Goal: Information Seeking & Learning: Learn about a topic

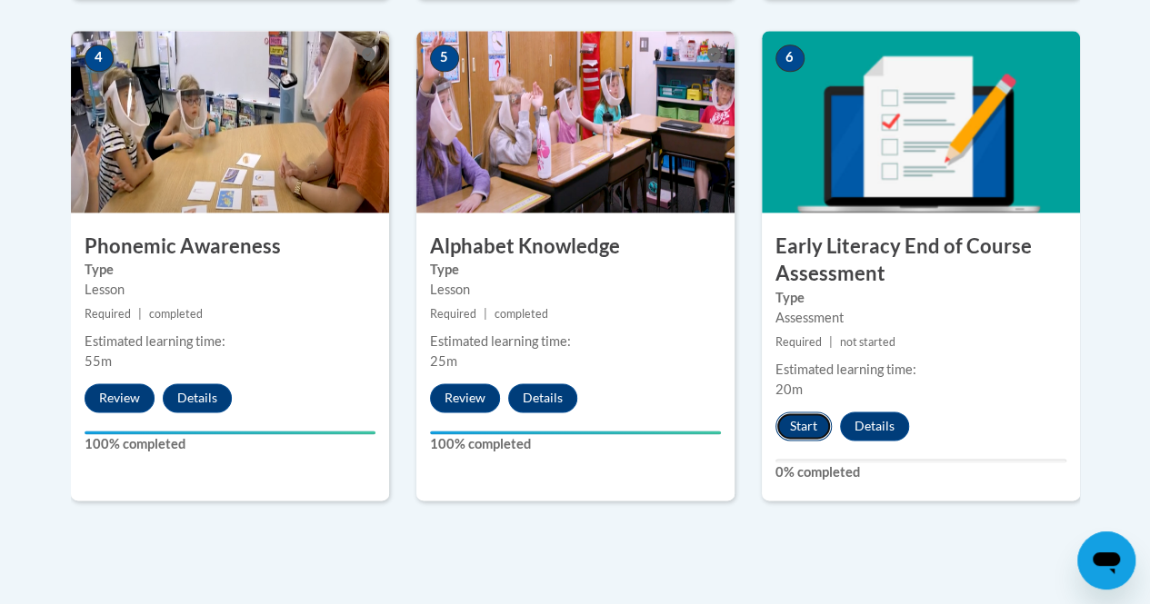
click at [805, 418] on button "Start" at bounding box center [803, 426] width 56 height 29
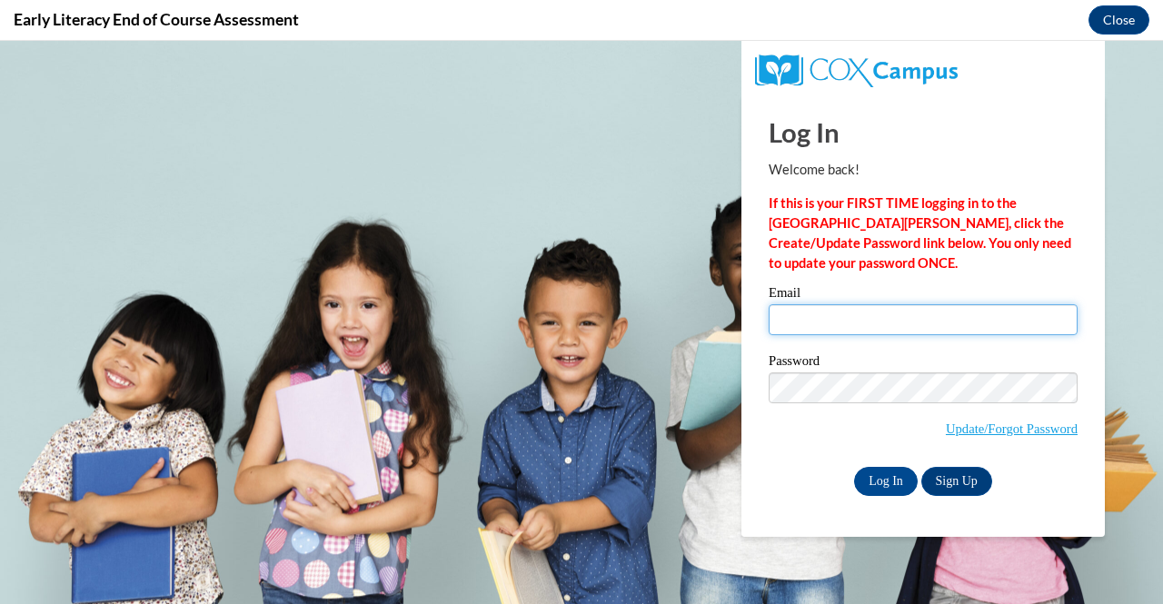
click at [861, 327] on input "Email" at bounding box center [923, 319] width 309 height 31
type input "[EMAIL_ADDRESS][DOMAIN_NAME]"
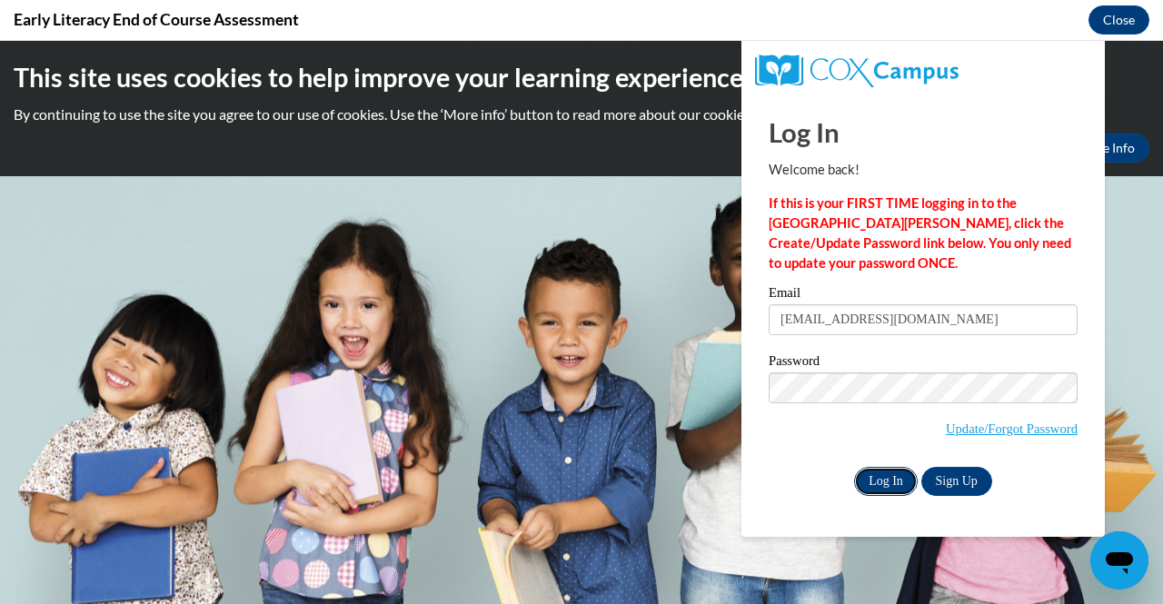
click at [892, 477] on input "Log In" at bounding box center [886, 481] width 64 height 29
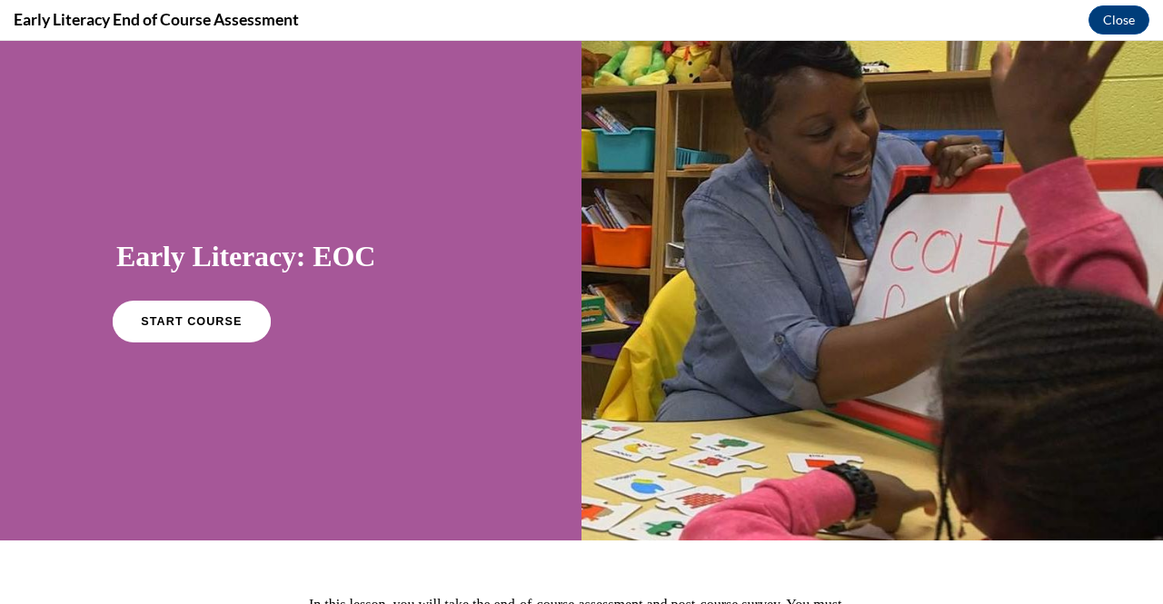
click at [193, 314] on link "START COURSE" at bounding box center [192, 322] width 158 height 42
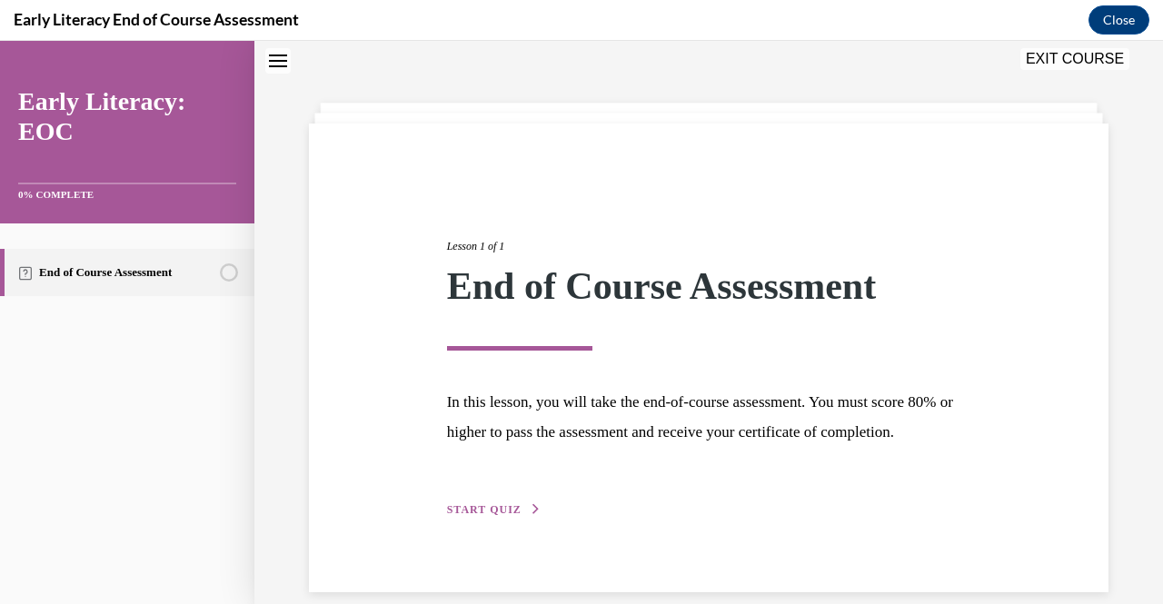
scroll to position [109, 0]
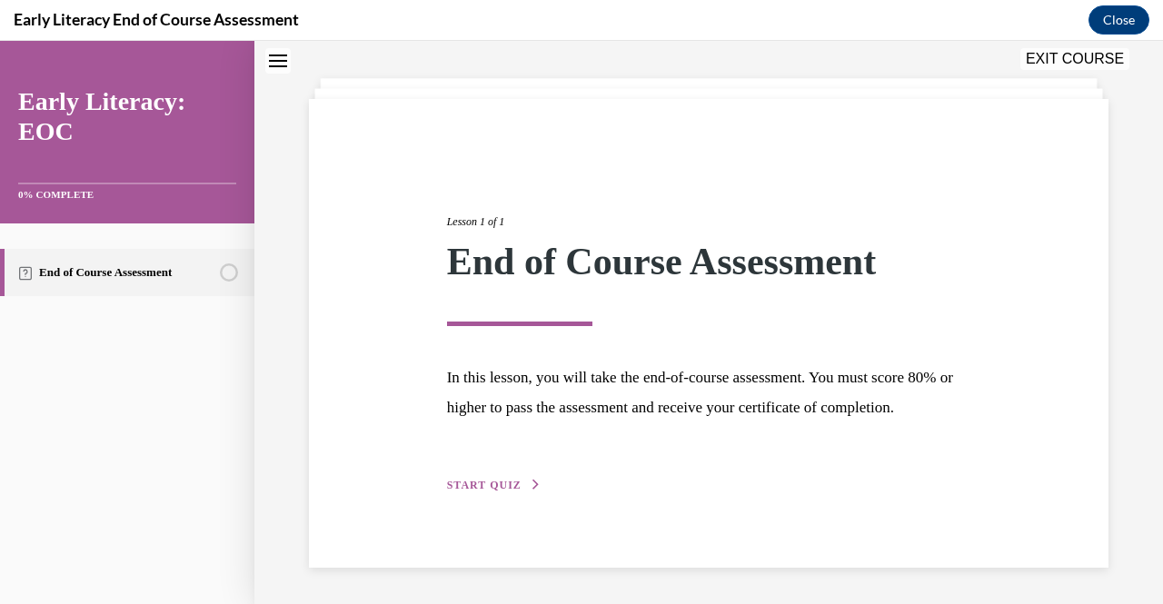
click at [493, 480] on span "START QUIZ" at bounding box center [484, 485] width 75 height 13
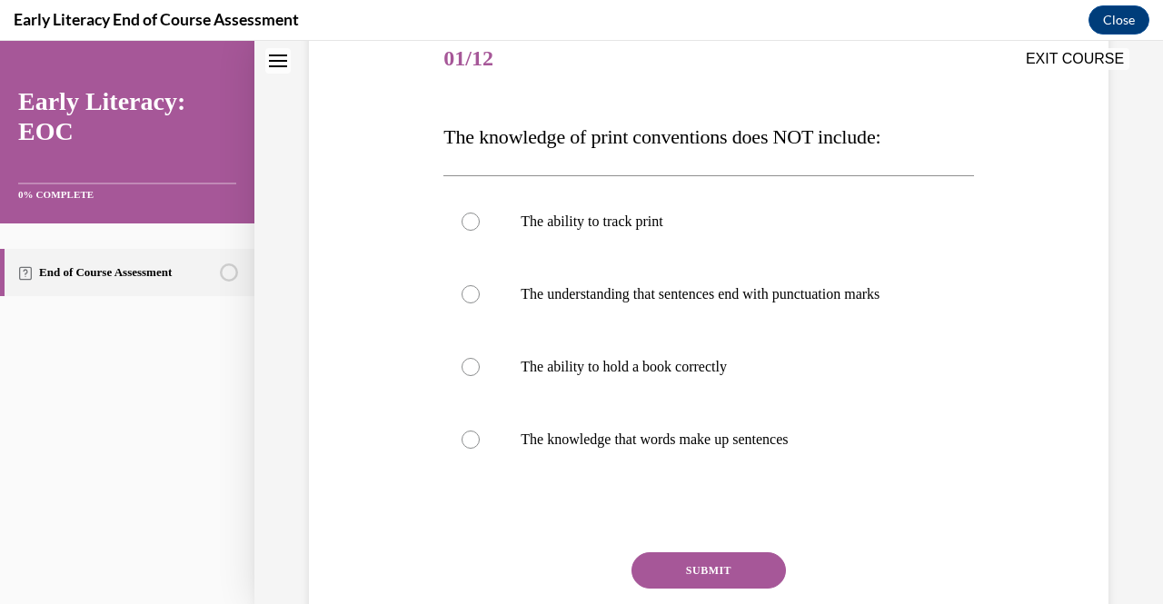
scroll to position [234, 0]
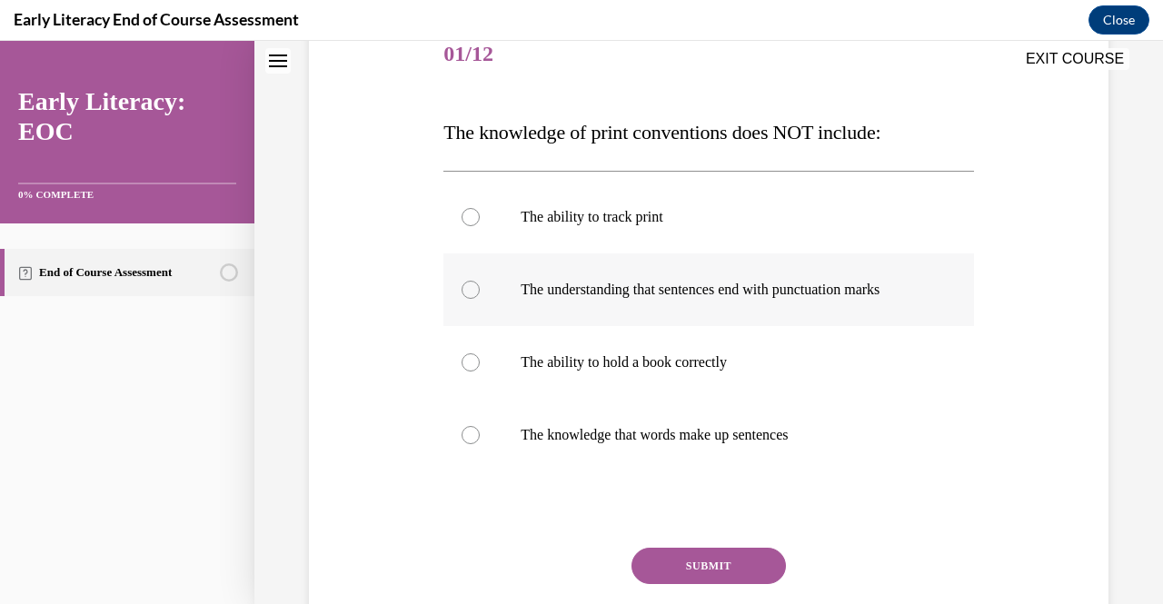
click at [471, 294] on div at bounding box center [471, 290] width 18 height 18
click at [733, 572] on button "SUBMIT" at bounding box center [709, 566] width 154 height 36
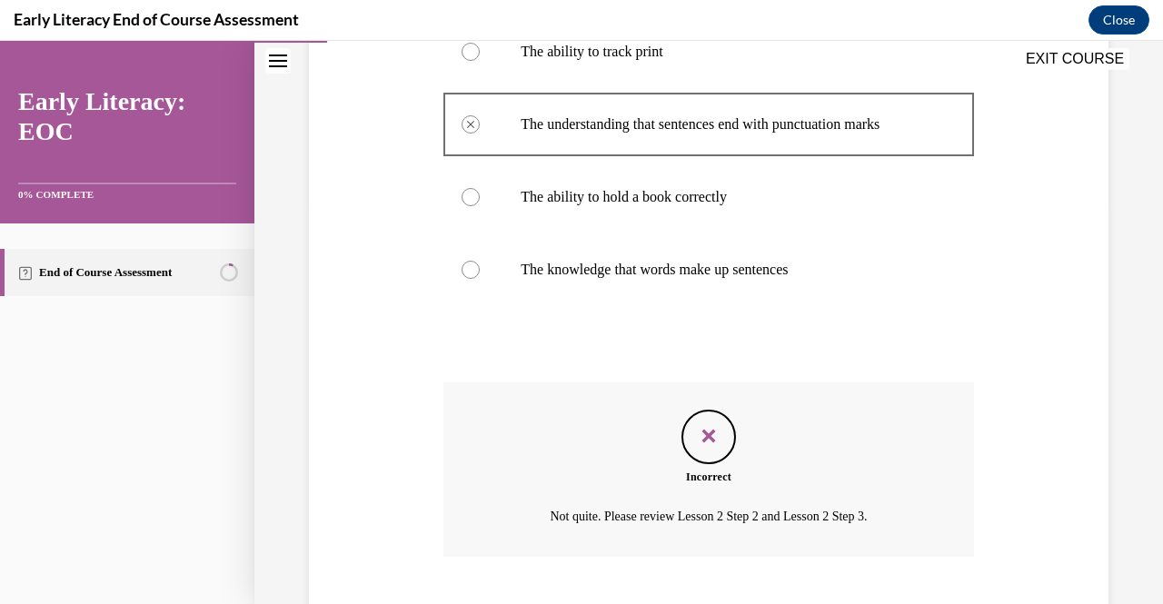
scroll to position [509, 0]
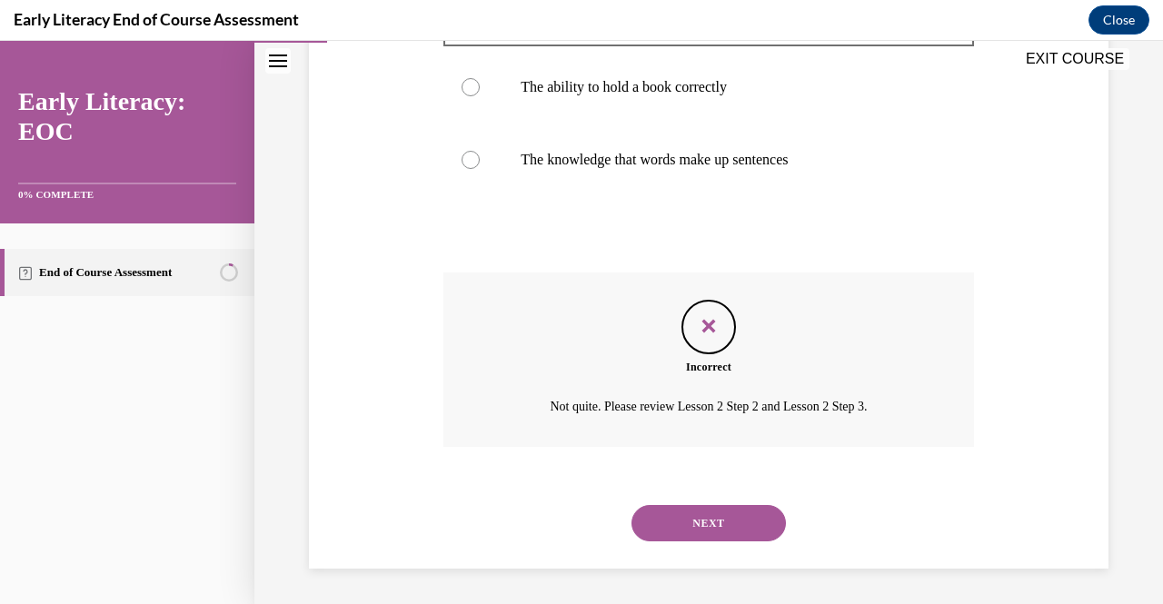
click at [701, 529] on button "NEXT" at bounding box center [709, 523] width 154 height 36
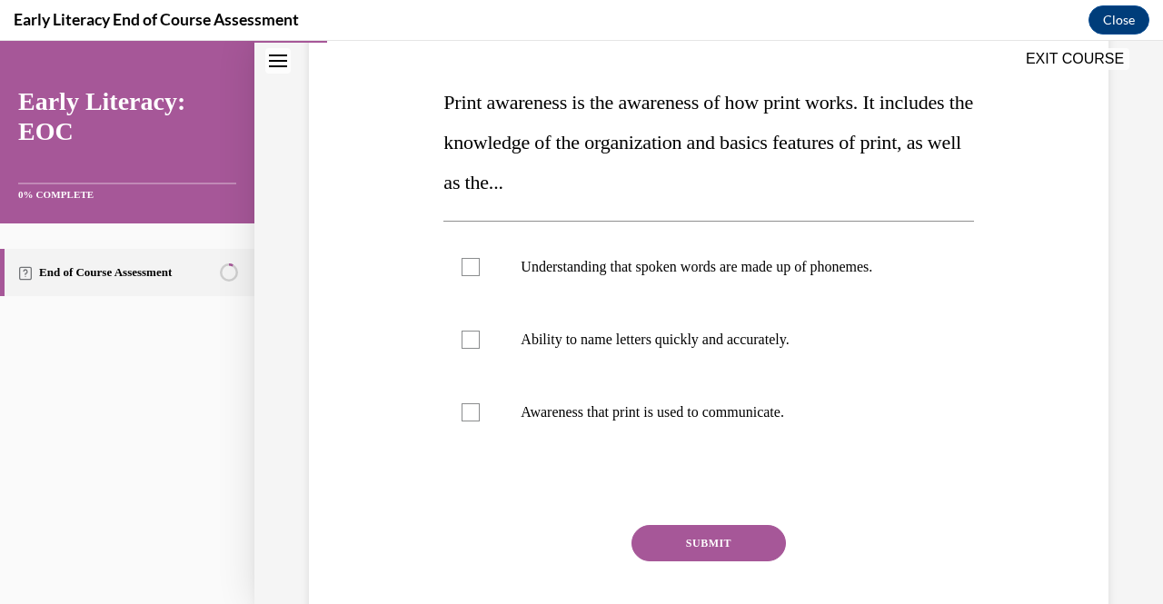
scroll to position [265, 0]
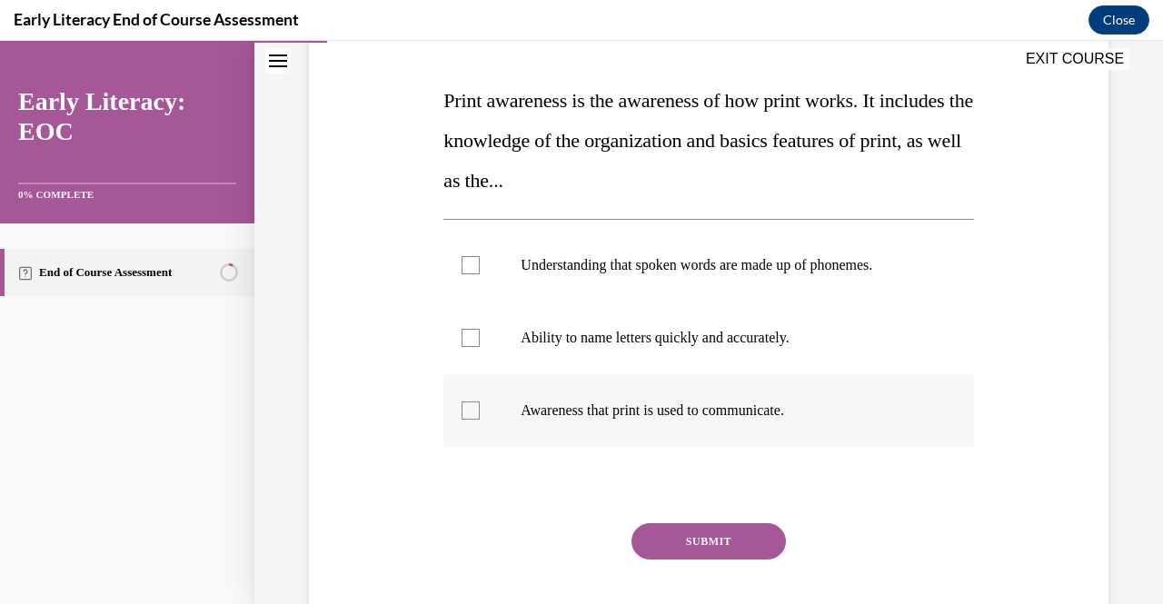
click at [466, 415] on div at bounding box center [471, 411] width 18 height 18
click at [712, 545] on button "SUBMIT" at bounding box center [709, 541] width 154 height 36
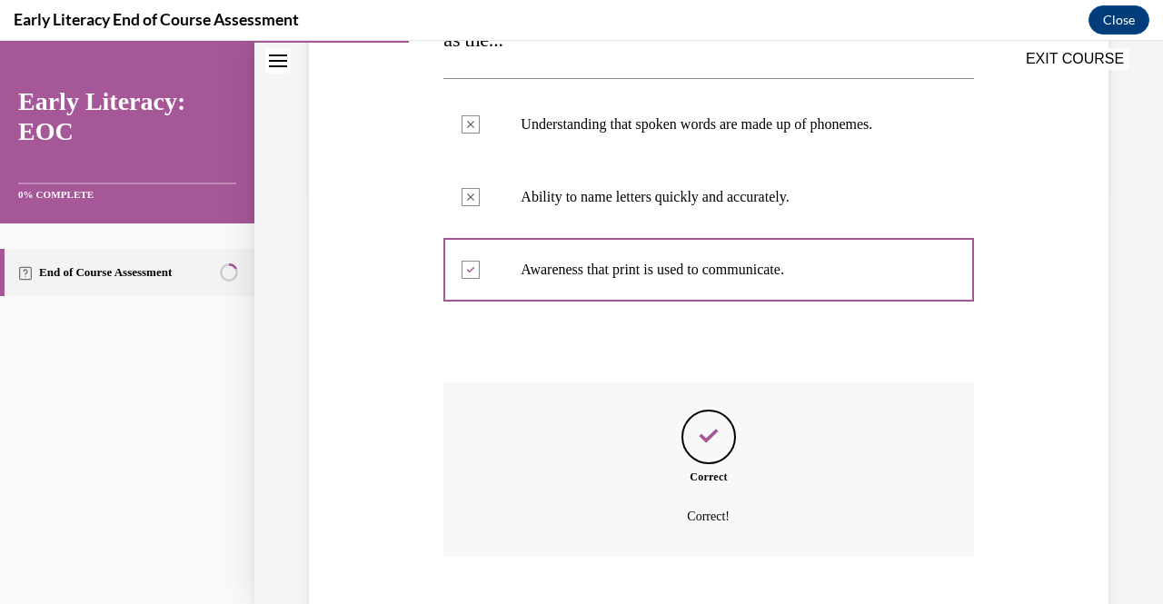
scroll to position [516, 0]
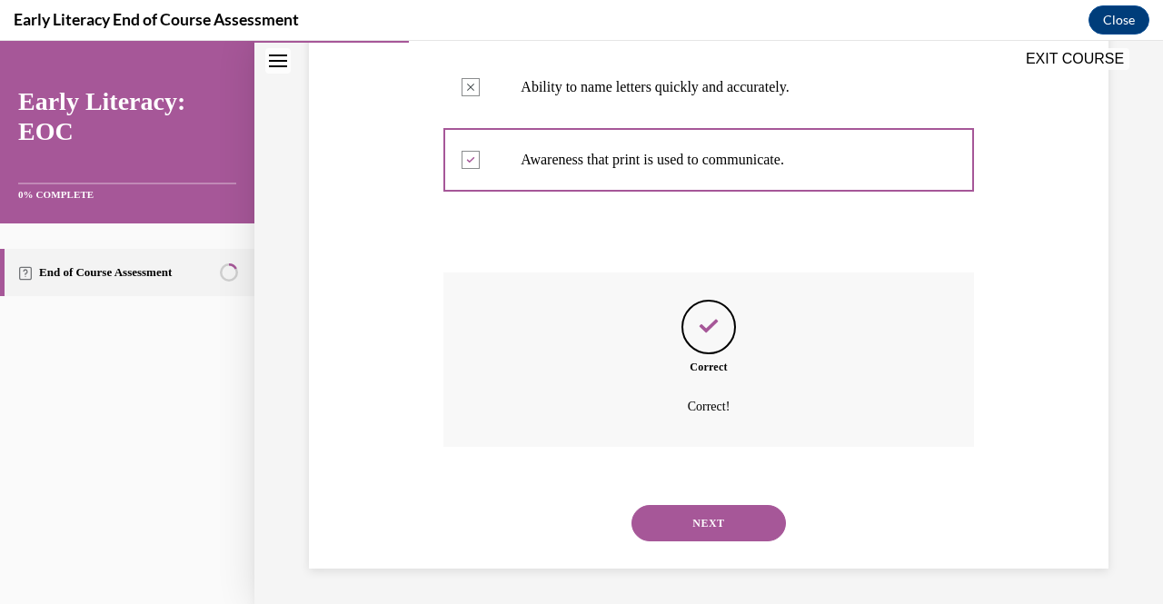
click at [692, 525] on button "NEXT" at bounding box center [709, 523] width 154 height 36
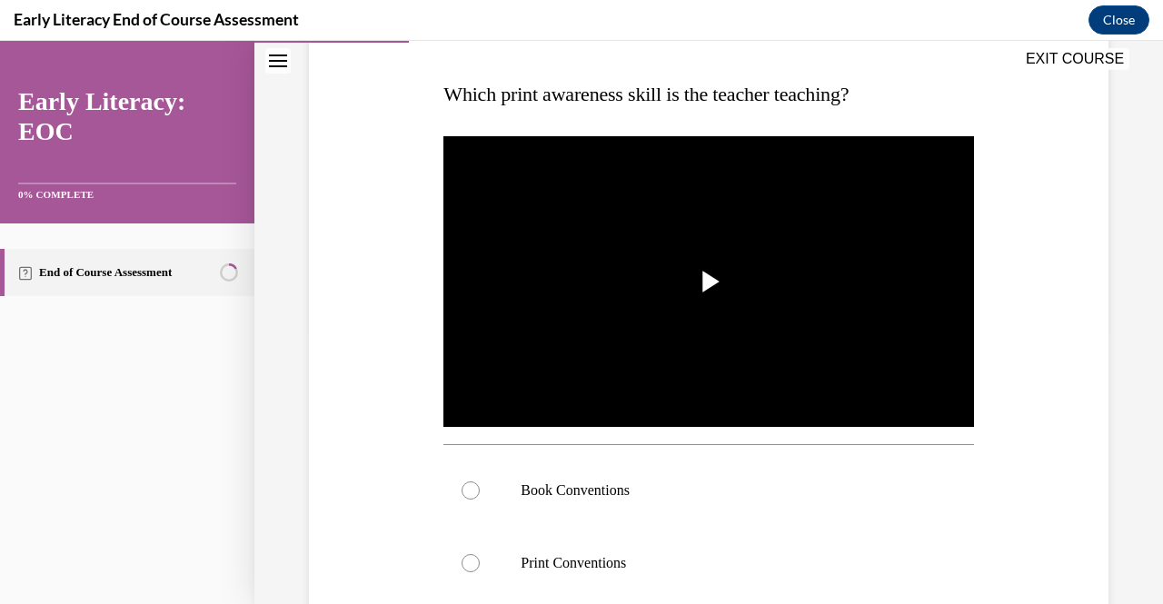
scroll to position [275, 0]
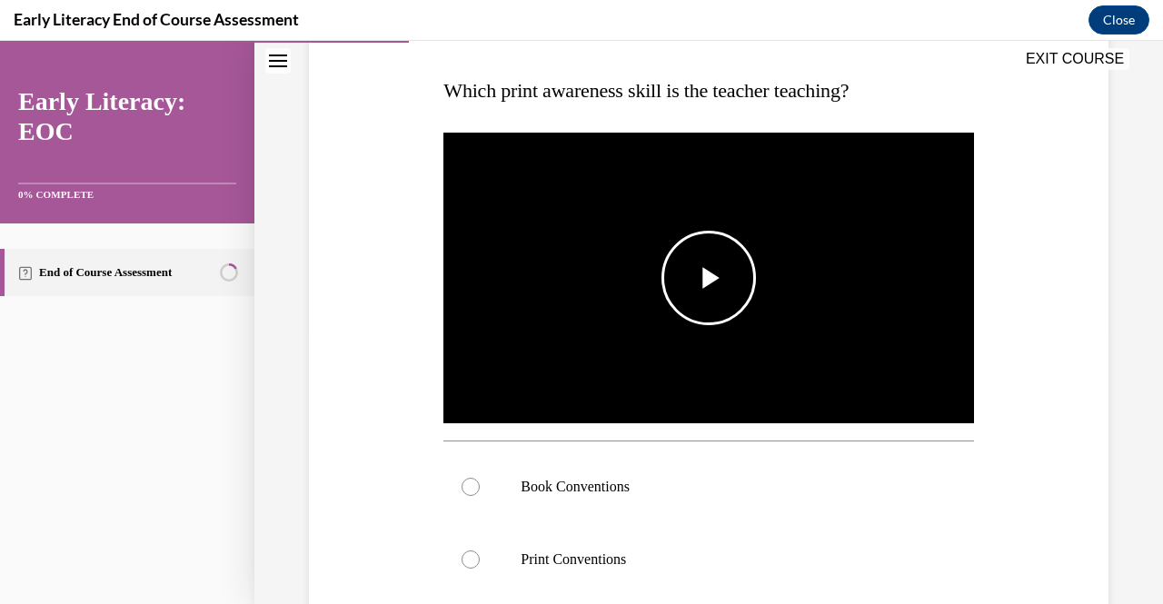
click at [709, 278] on span "Video player" at bounding box center [709, 278] width 0 height 0
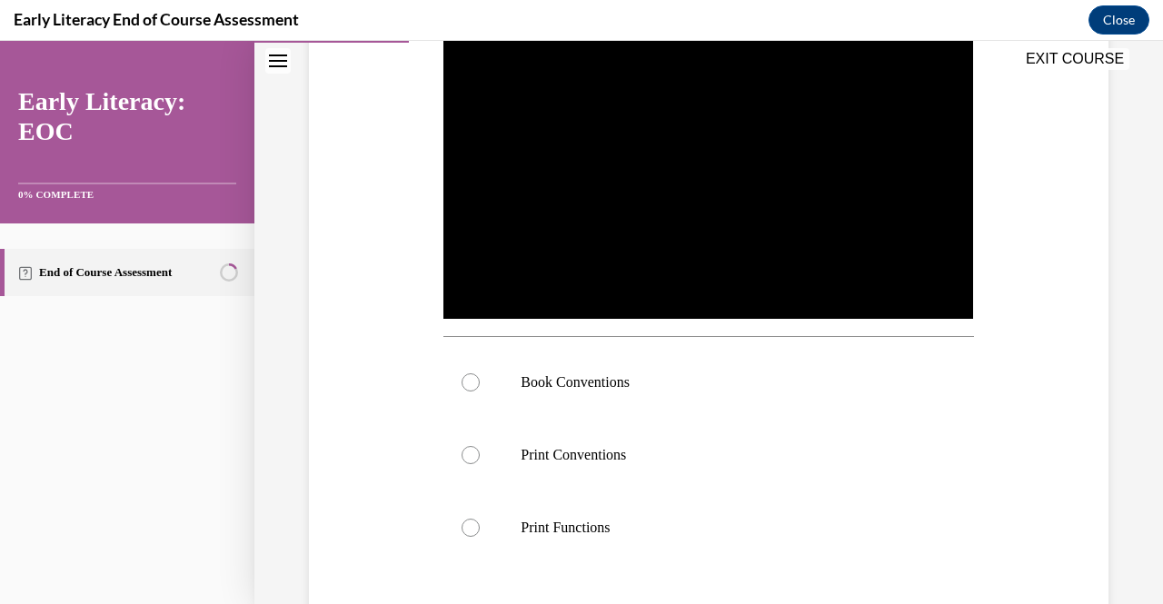
scroll to position [373, 0]
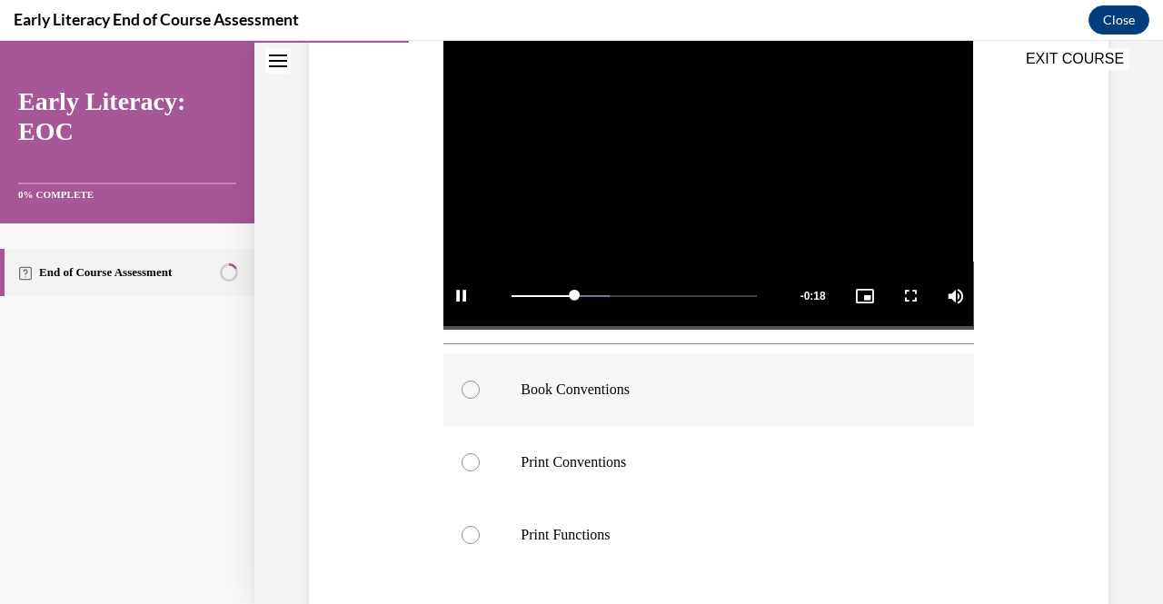
click at [473, 381] on div at bounding box center [471, 390] width 18 height 18
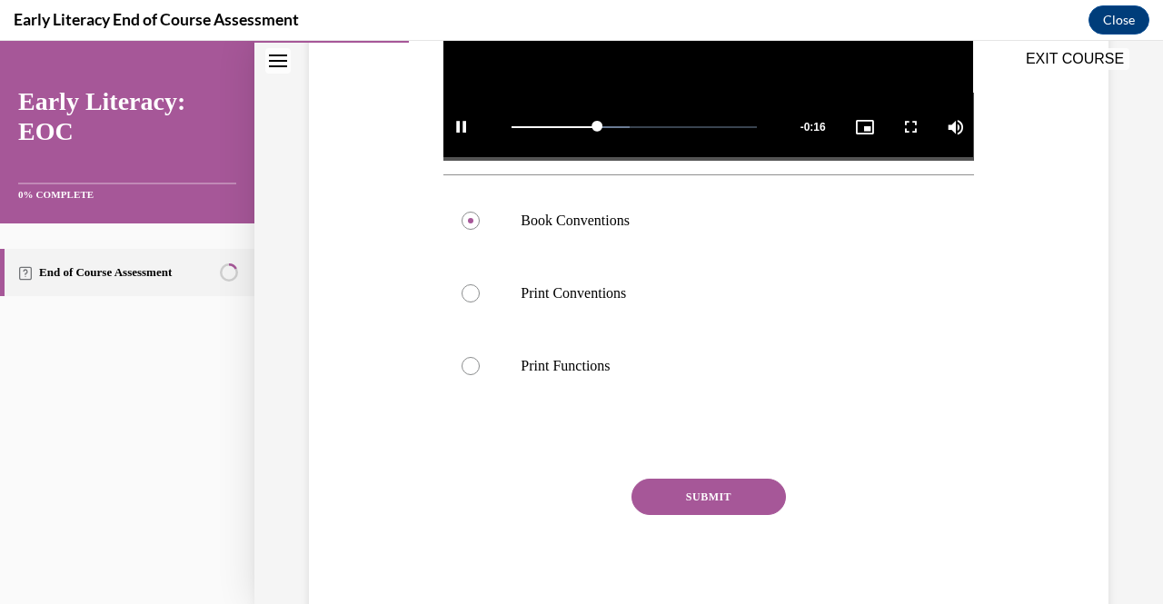
scroll to position [595, 0]
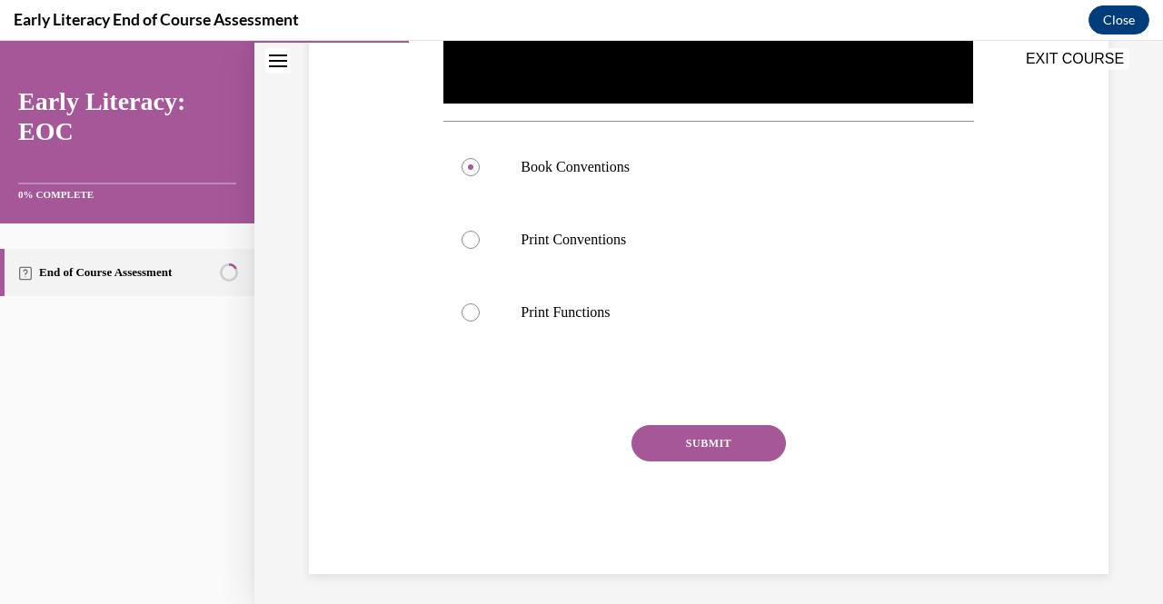
click at [708, 435] on button "SUBMIT" at bounding box center [709, 443] width 154 height 36
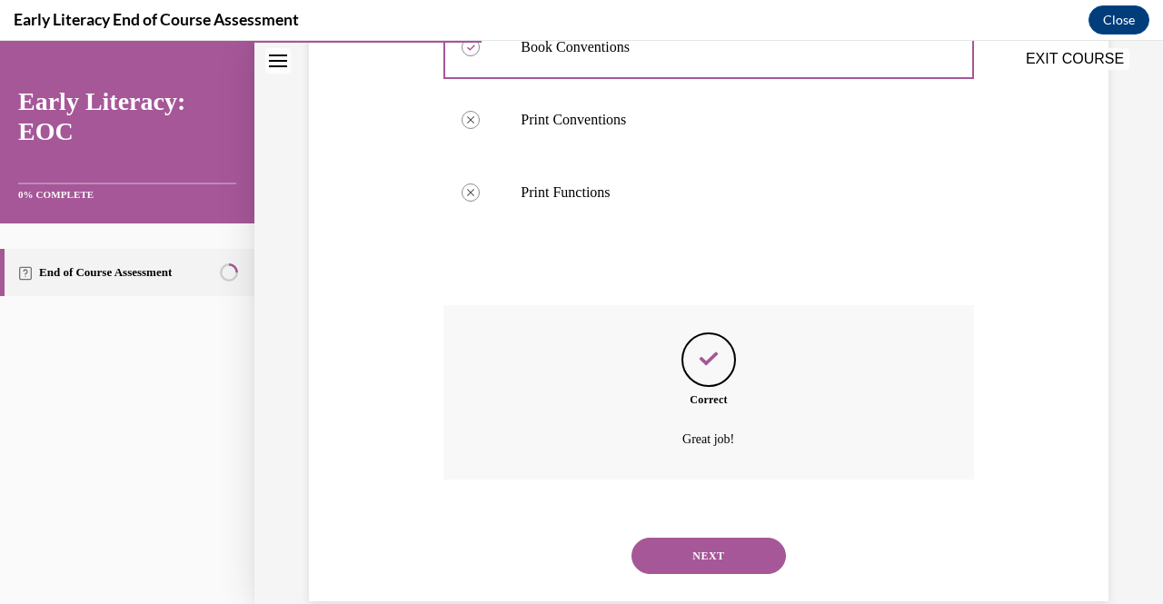
scroll to position [742, 0]
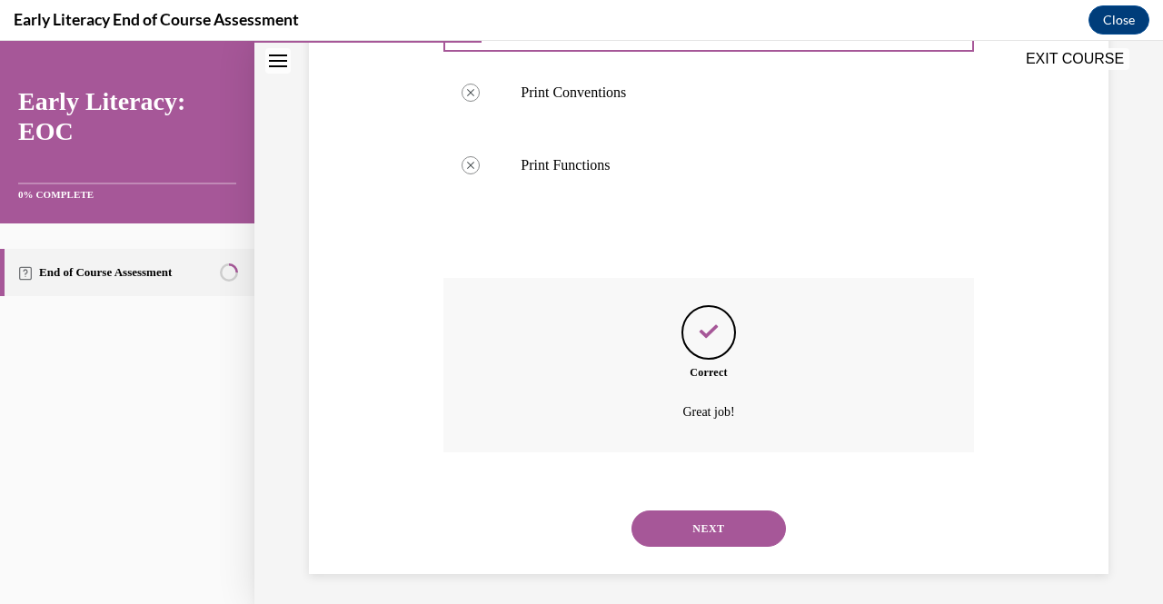
click at [702, 533] on button "NEXT" at bounding box center [709, 529] width 154 height 36
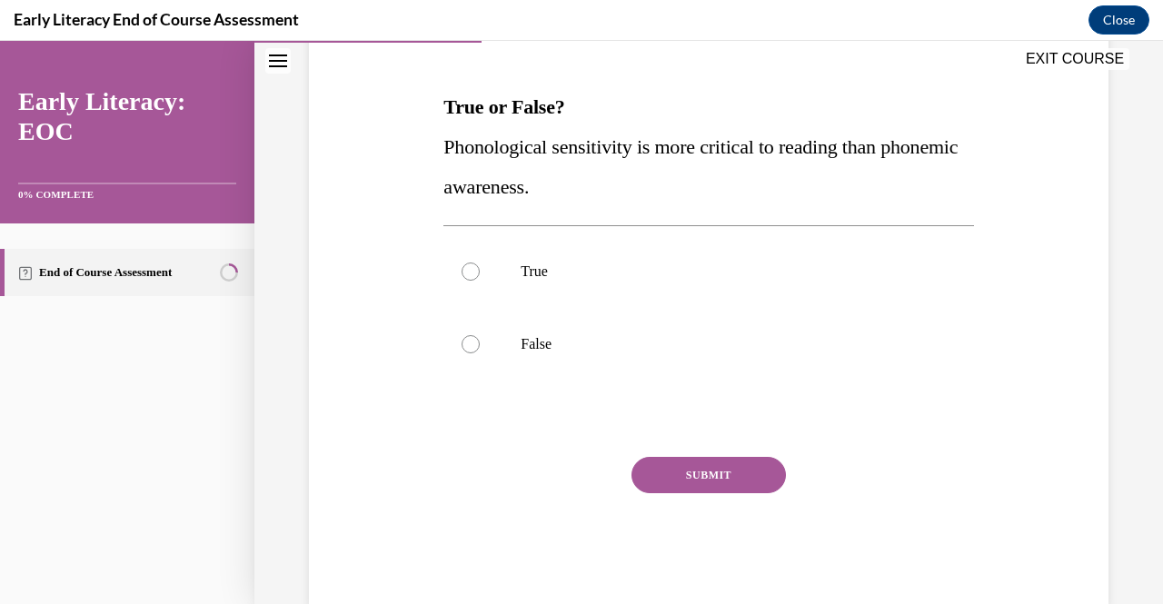
scroll to position [262, 0]
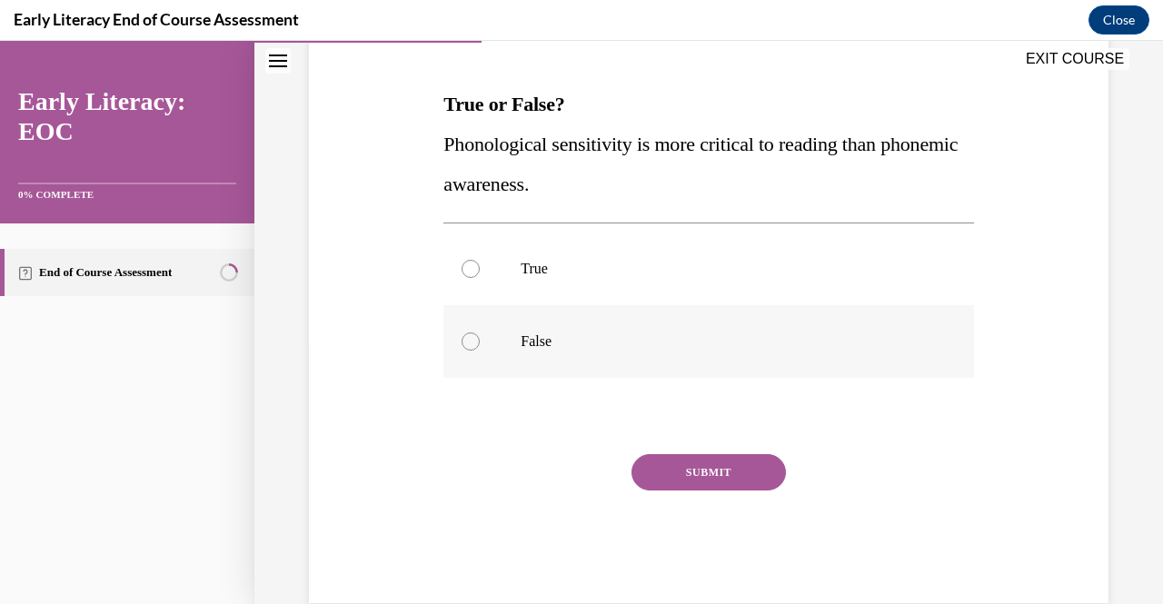
click at [475, 341] on div at bounding box center [471, 342] width 18 height 18
click at [745, 476] on button "SUBMIT" at bounding box center [709, 472] width 154 height 36
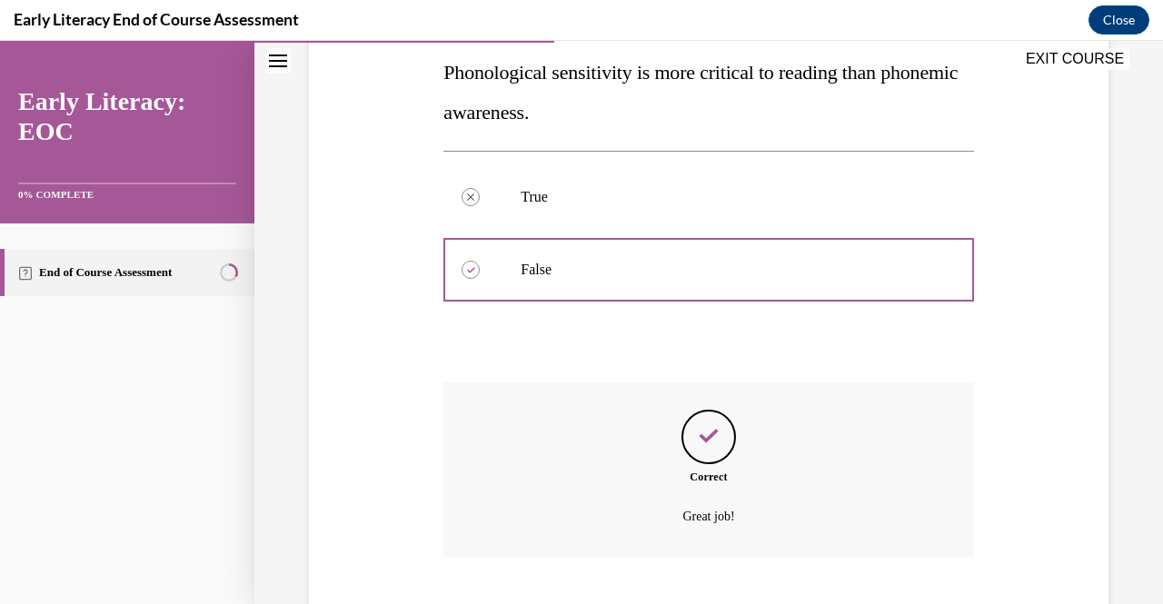
scroll to position [443, 0]
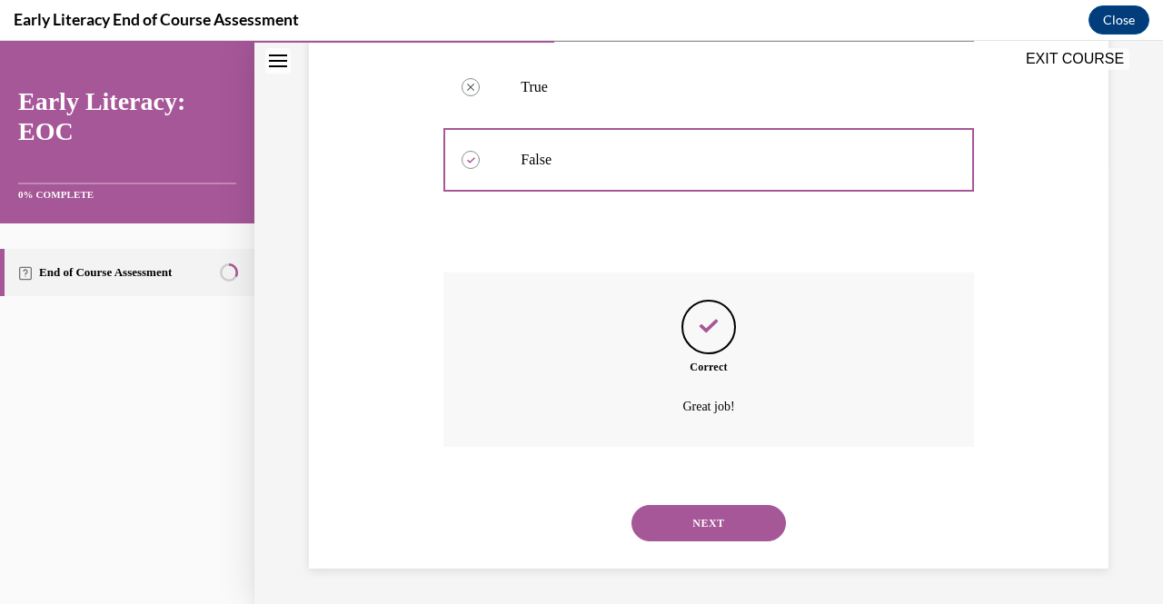
click at [719, 515] on button "NEXT" at bounding box center [709, 523] width 154 height 36
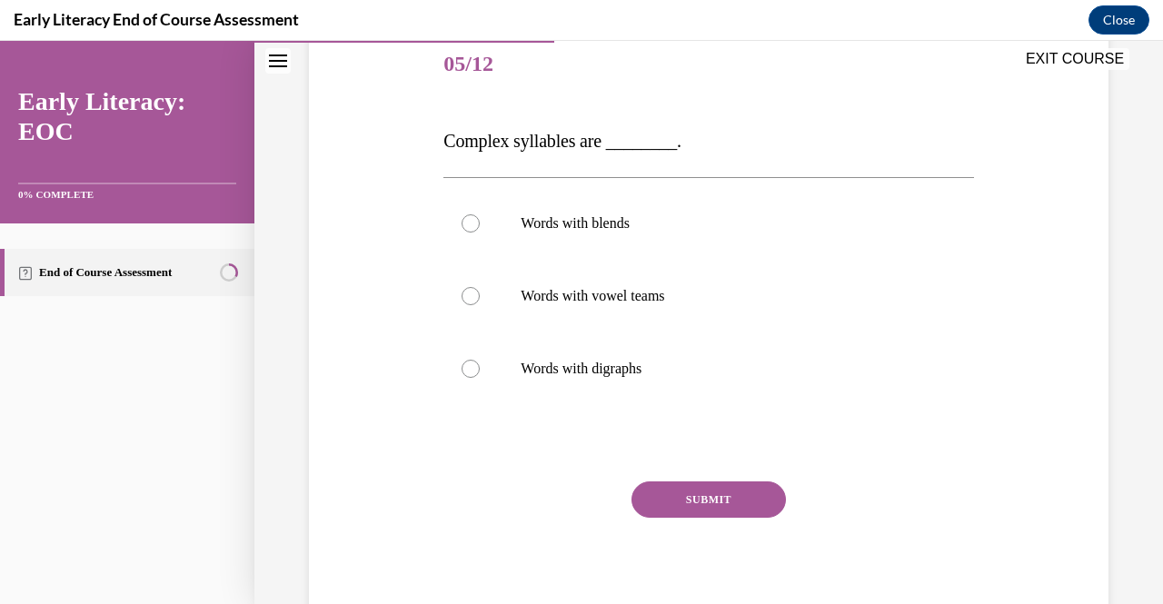
scroll to position [229, 0]
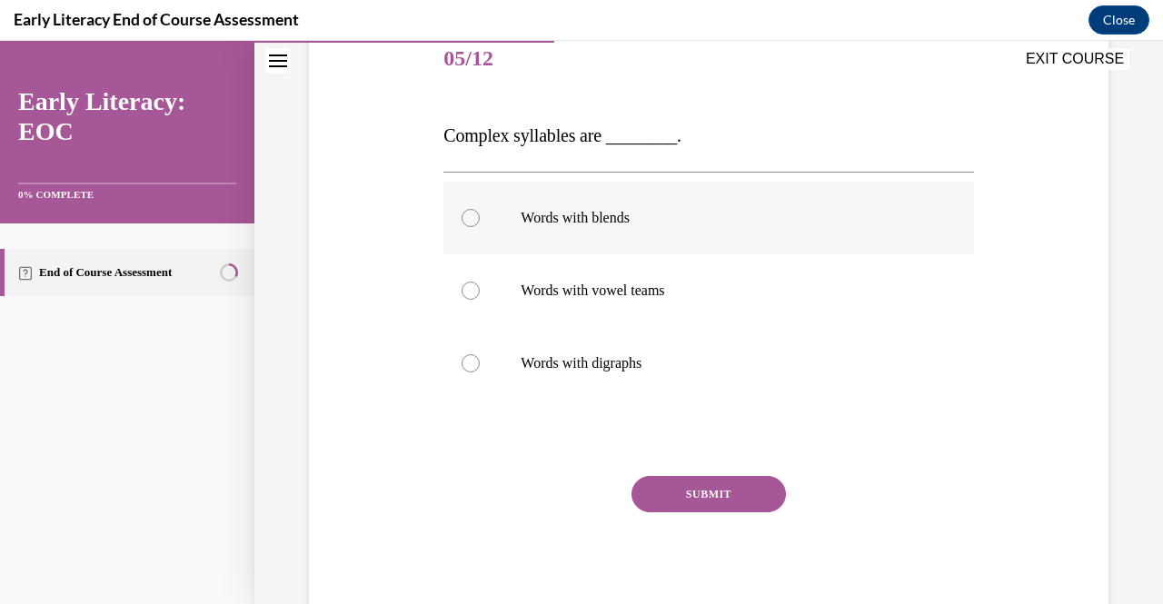
click at [474, 217] on div at bounding box center [471, 218] width 18 height 18
click at [712, 498] on button "SUBMIT" at bounding box center [709, 494] width 154 height 36
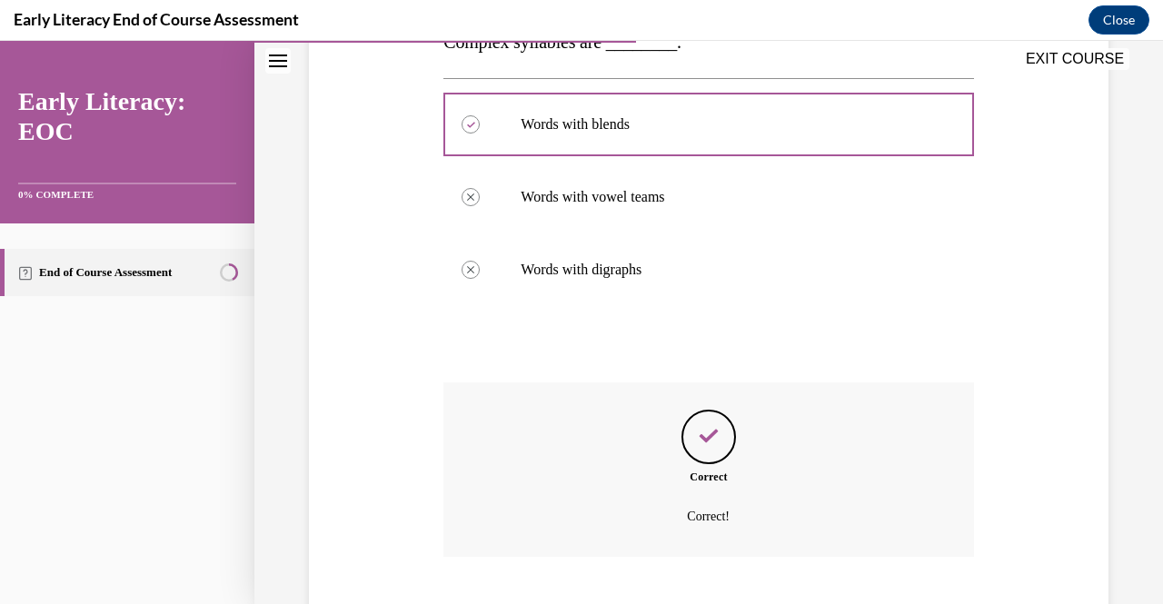
scroll to position [433, 0]
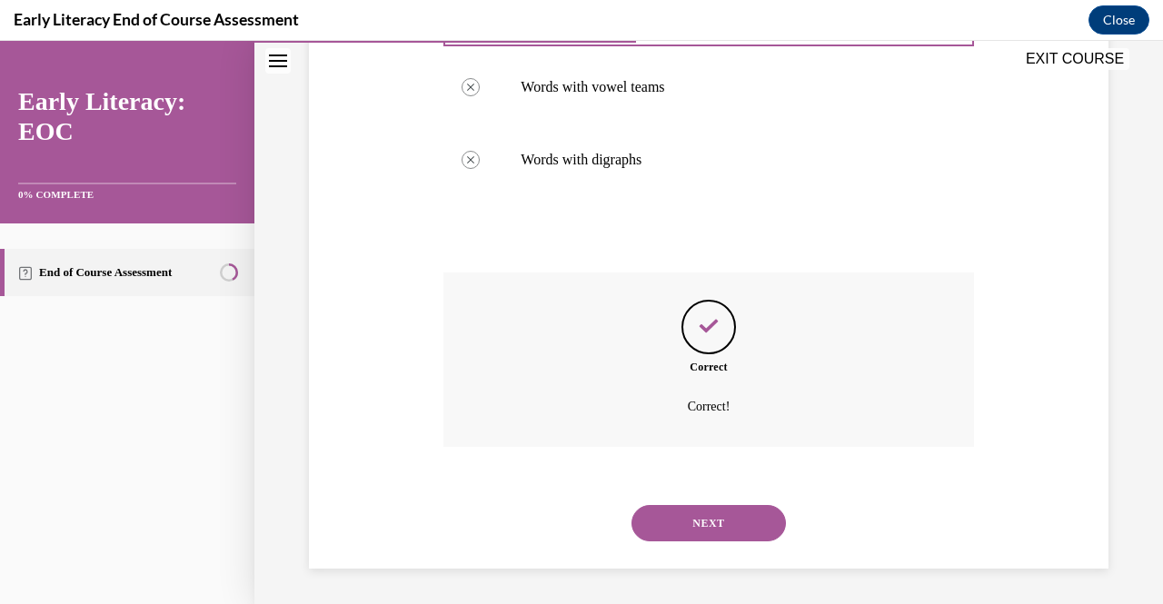
click at [728, 534] on button "NEXT" at bounding box center [709, 523] width 154 height 36
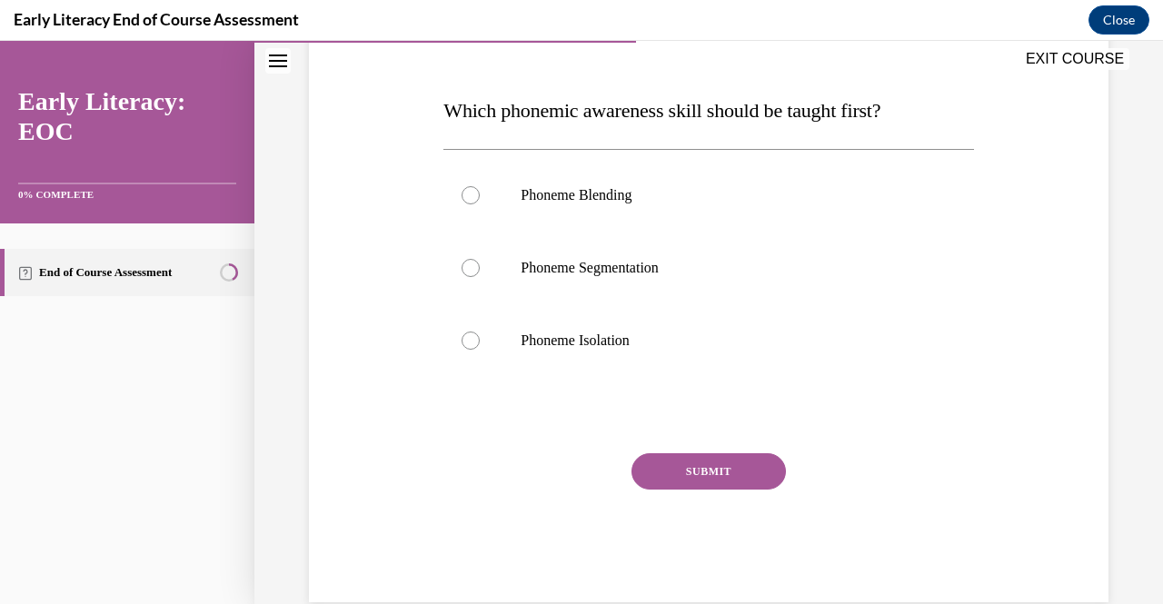
scroll to position [263, 0]
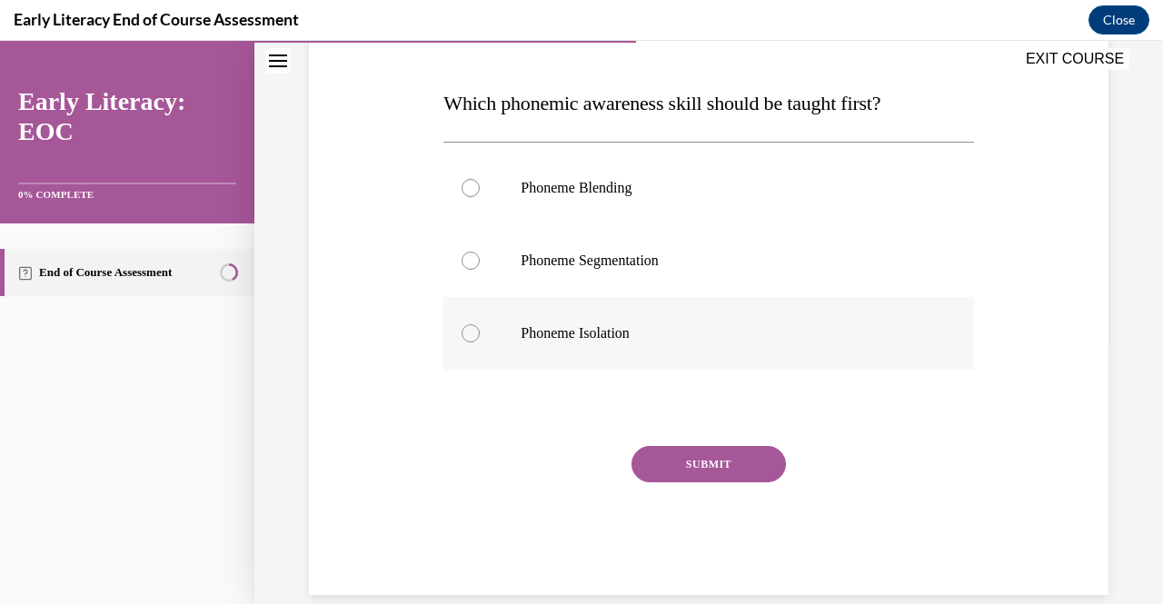
click at [467, 333] on div at bounding box center [471, 333] width 18 height 18
click at [746, 463] on button "SUBMIT" at bounding box center [709, 464] width 154 height 36
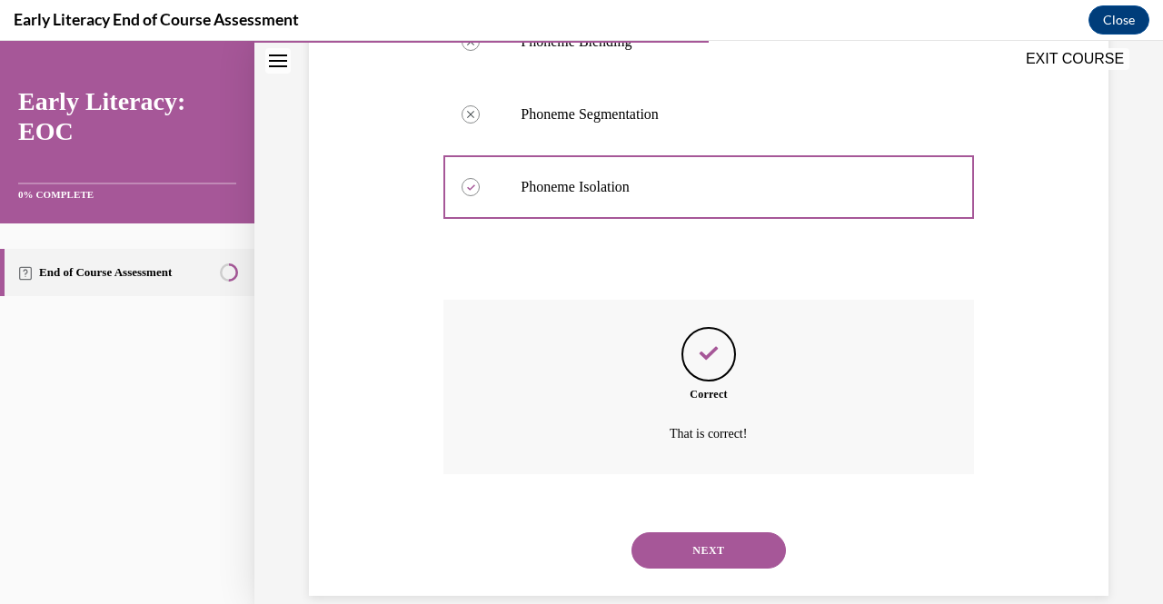
scroll to position [436, 0]
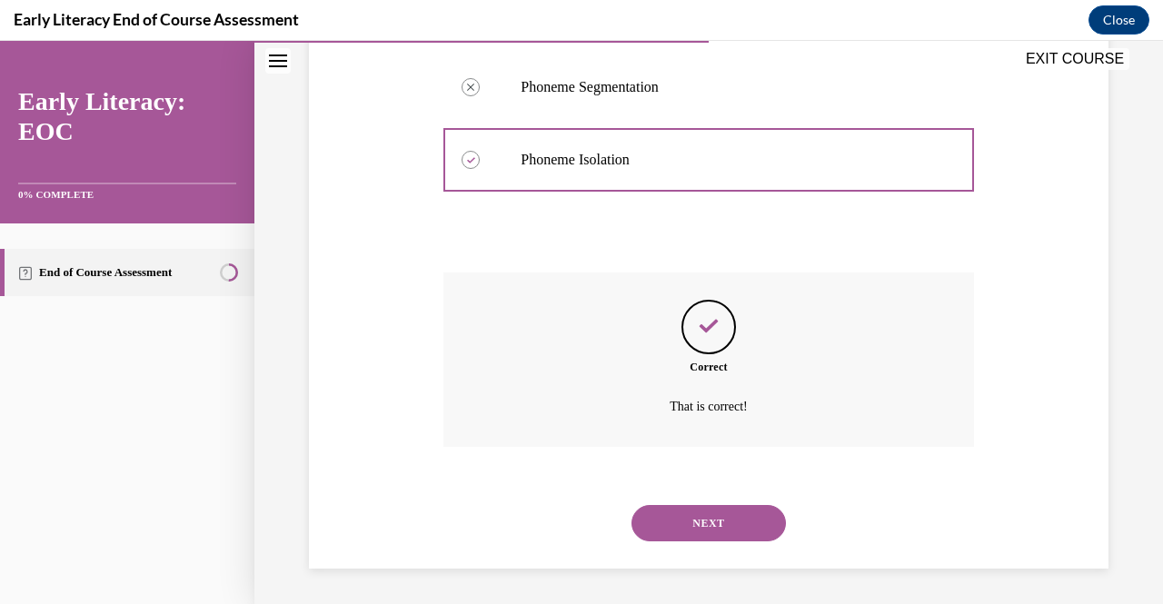
click at [740, 513] on button "NEXT" at bounding box center [709, 523] width 154 height 36
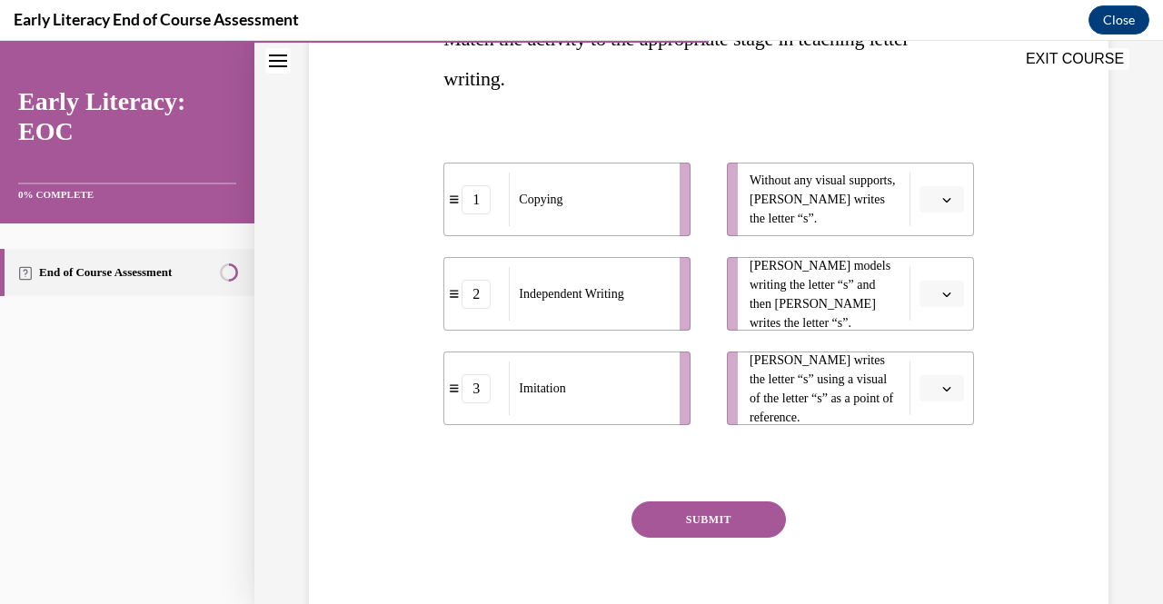
scroll to position [325, 0]
click at [940, 208] on button "button" at bounding box center [942, 201] width 45 height 27
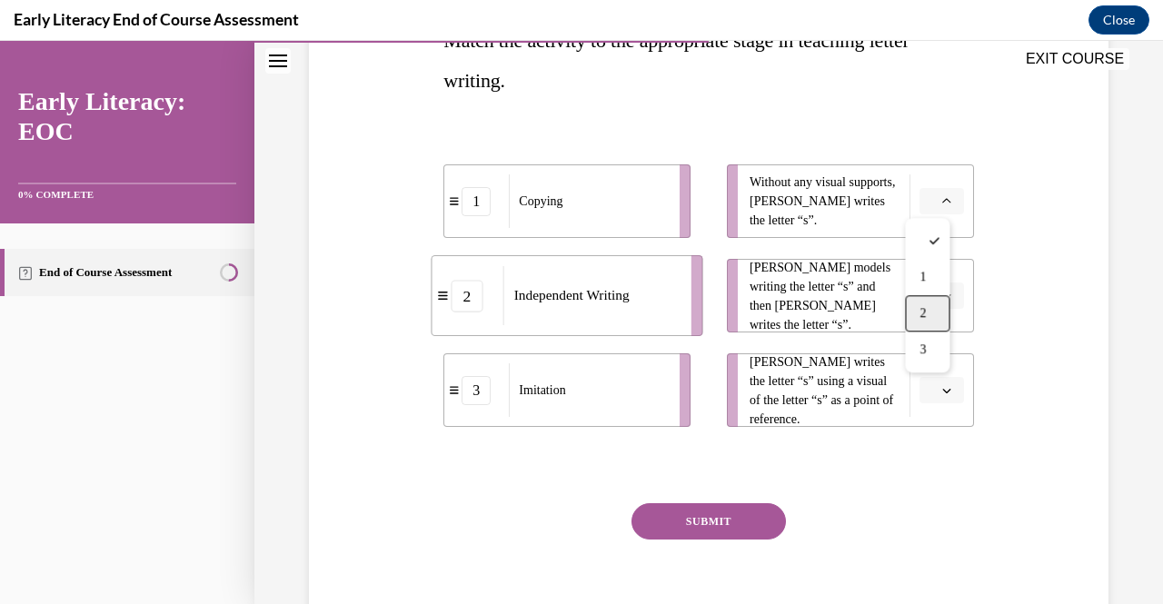
click at [932, 317] on div "2" at bounding box center [927, 313] width 45 height 36
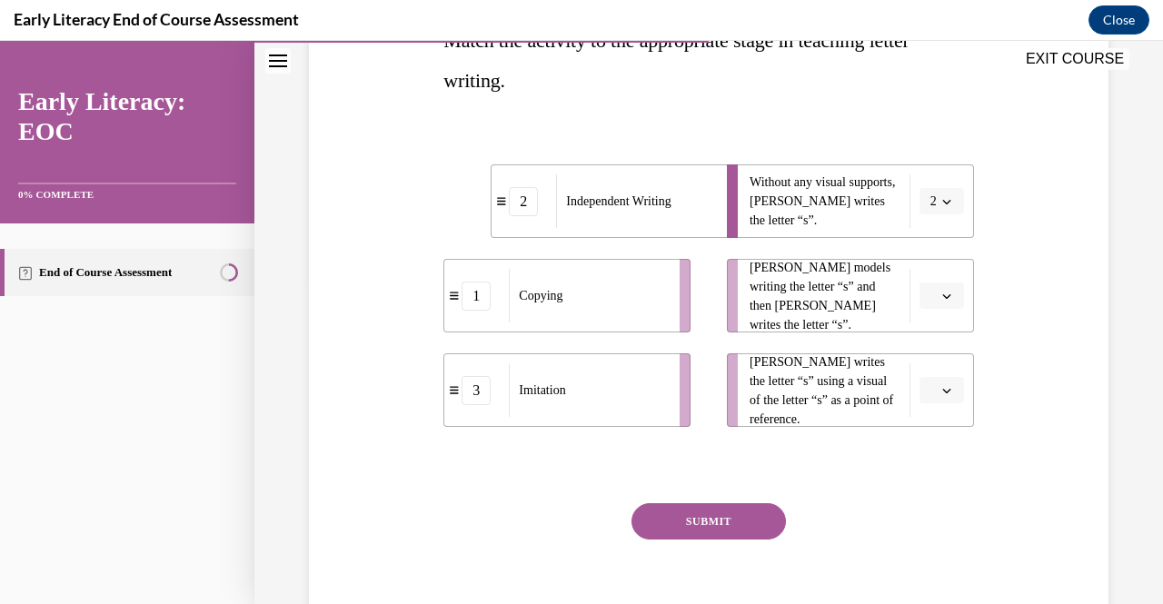
click at [942, 298] on icon "button" at bounding box center [946, 296] width 9 height 9
click at [931, 366] on div "1" at bounding box center [927, 371] width 45 height 36
click at [942, 390] on icon "button" at bounding box center [946, 390] width 9 height 9
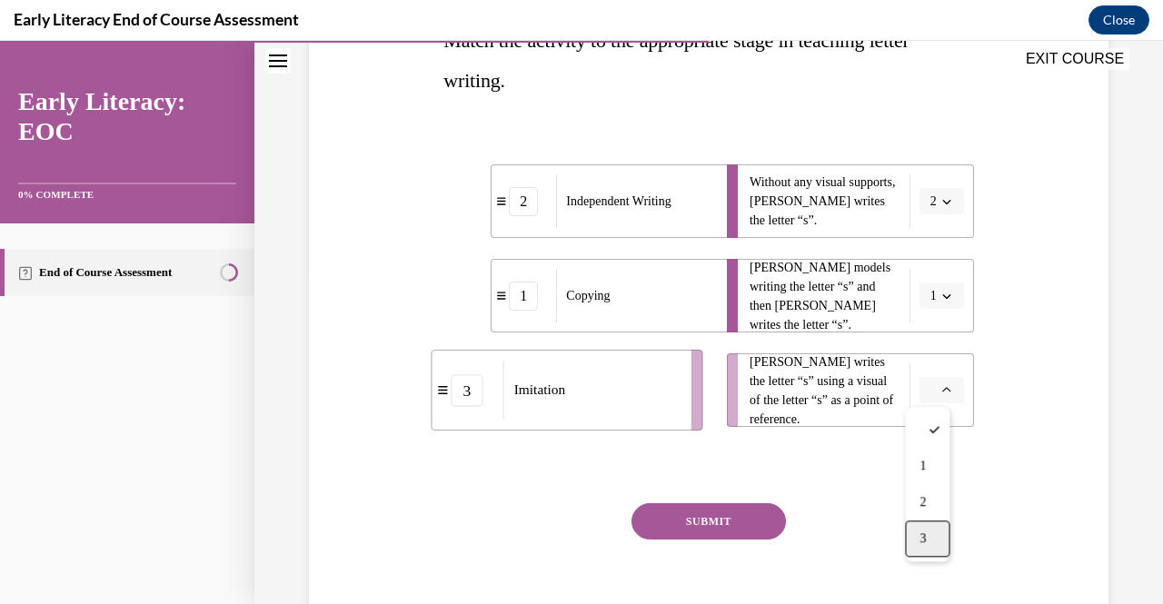
drag, startPoint x: 923, startPoint y: 539, endPoint x: 937, endPoint y: 542, distance: 14.1
drag, startPoint x: 937, startPoint y: 542, endPoint x: 701, endPoint y: 565, distance: 237.4
click at [701, 565] on div "SUBMIT" at bounding box center [708, 548] width 530 height 91
click at [711, 517] on button "SUBMIT" at bounding box center [709, 521] width 154 height 36
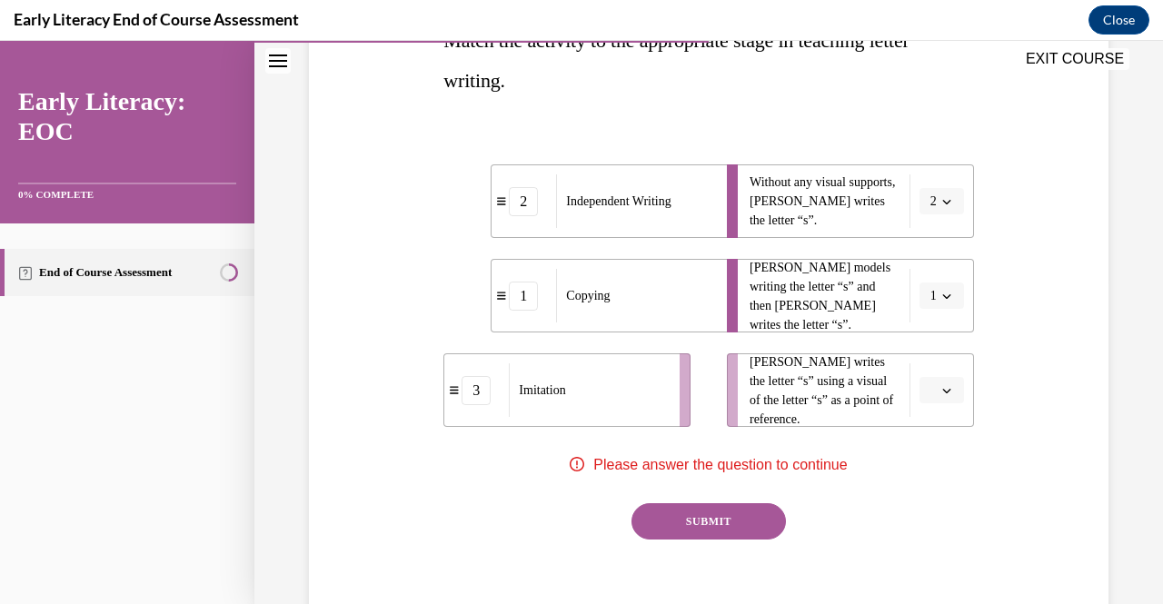
click at [941, 394] on span "button" at bounding box center [947, 390] width 13 height 13
click at [914, 539] on div "3" at bounding box center [927, 539] width 45 height 36
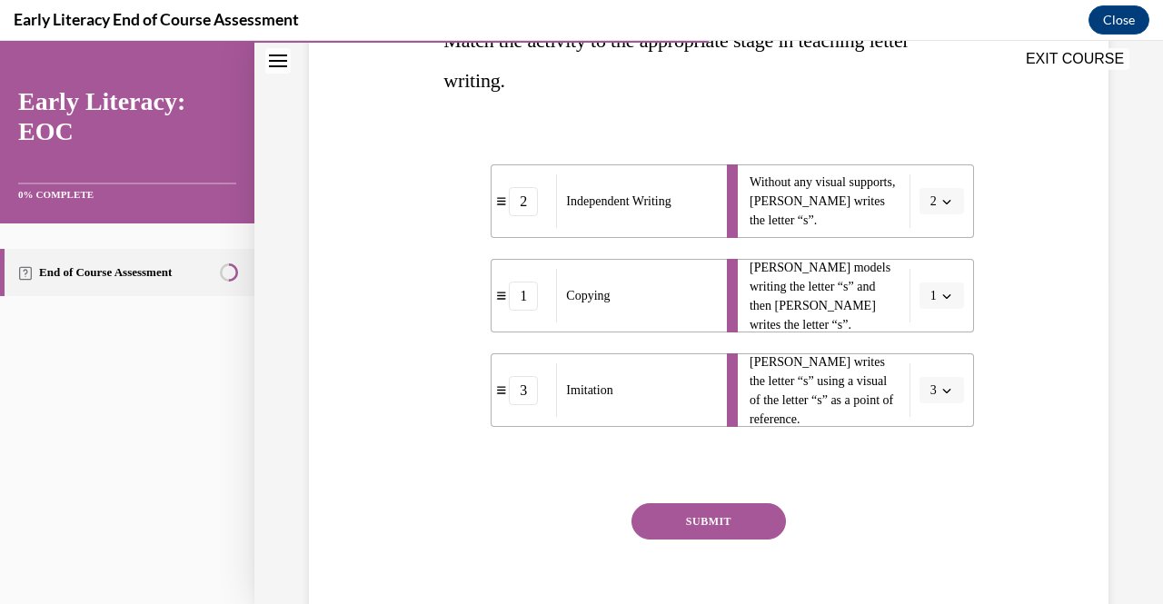
click at [738, 528] on button "SUBMIT" at bounding box center [709, 521] width 154 height 36
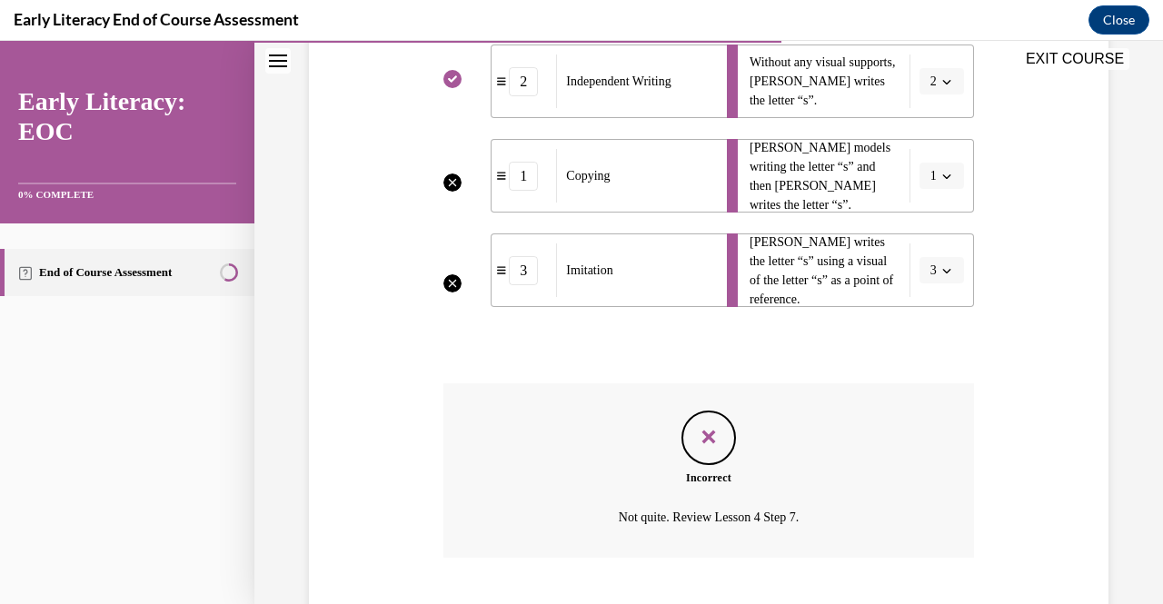
scroll to position [556, 0]
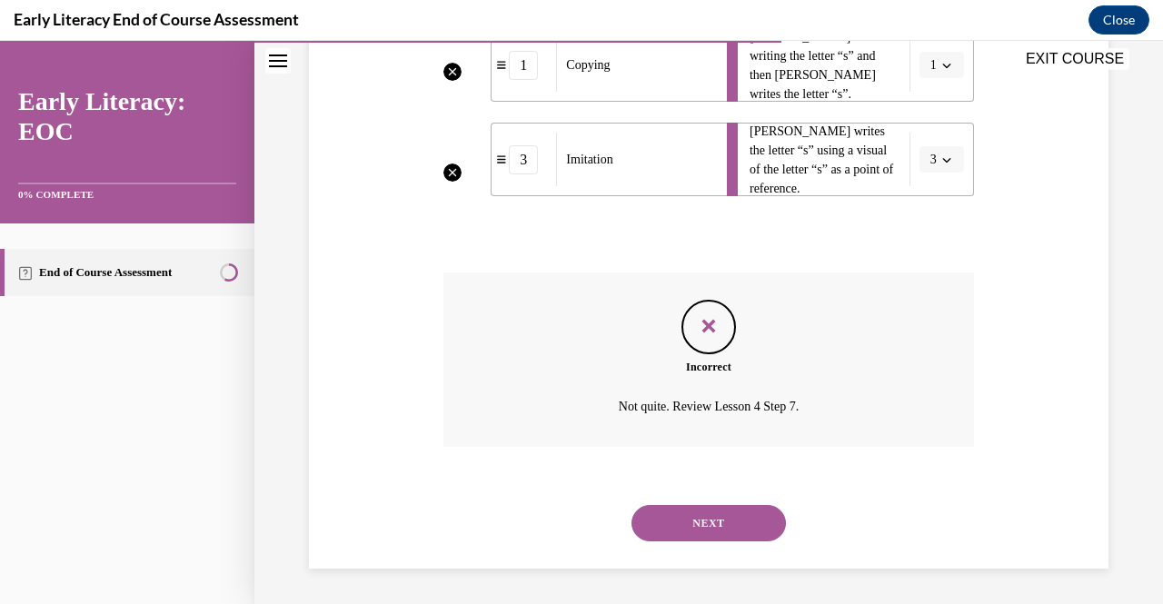
click at [731, 526] on button "NEXT" at bounding box center [709, 523] width 154 height 36
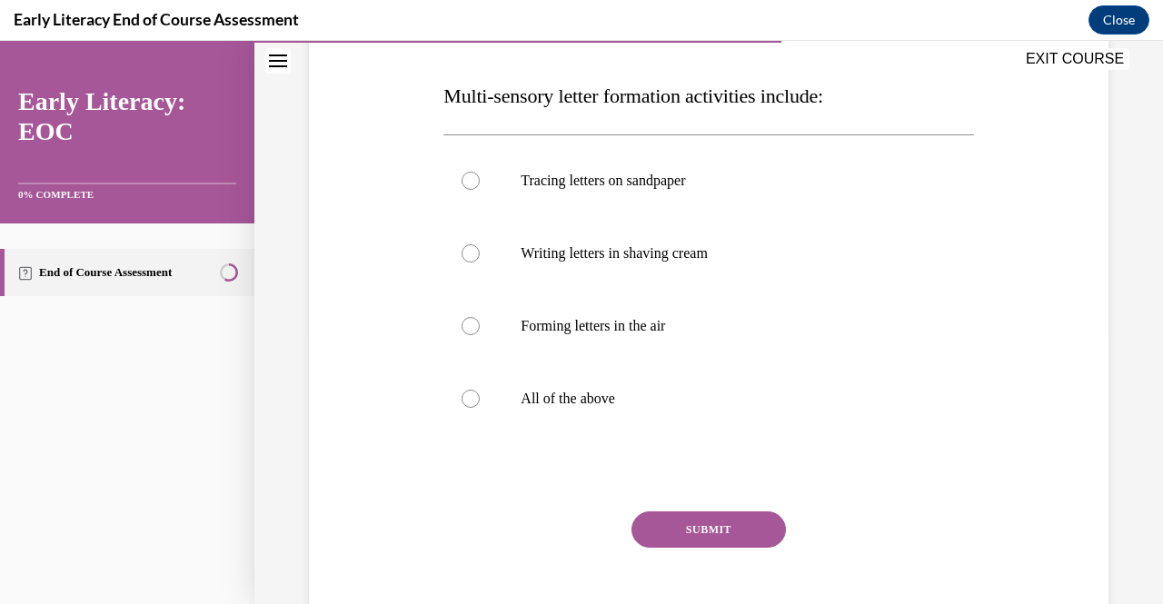
scroll to position [271, 0]
click at [467, 399] on div at bounding box center [471, 398] width 18 height 18
drag, startPoint x: 711, startPoint y: 521, endPoint x: 676, endPoint y: 519, distance: 34.6
click at [676, 519] on button "SUBMIT" at bounding box center [709, 529] width 154 height 36
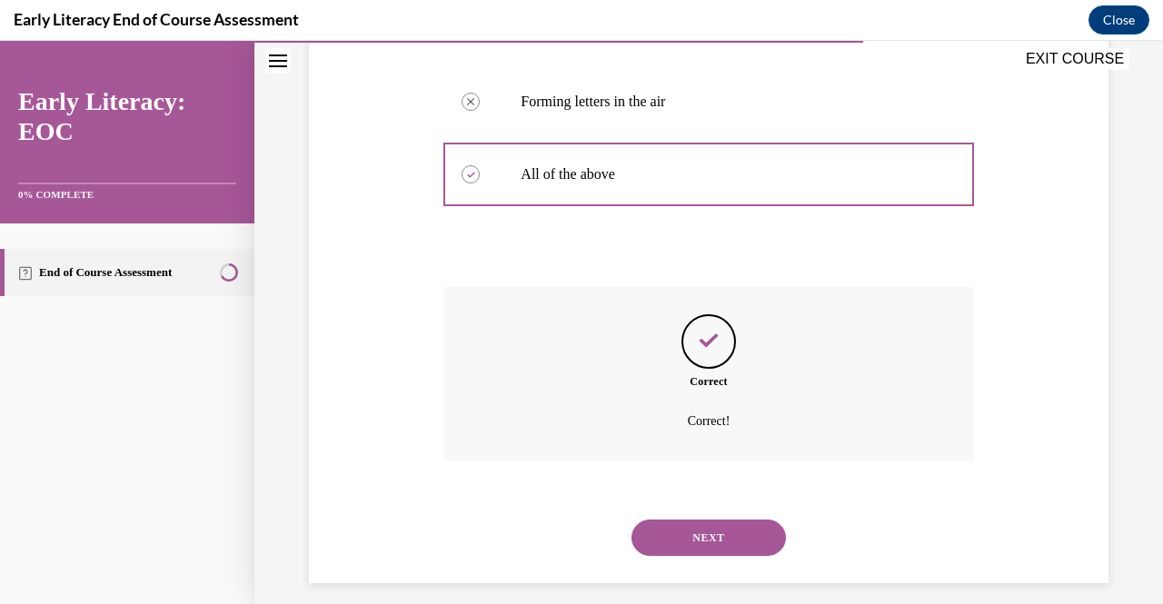
scroll to position [509, 0]
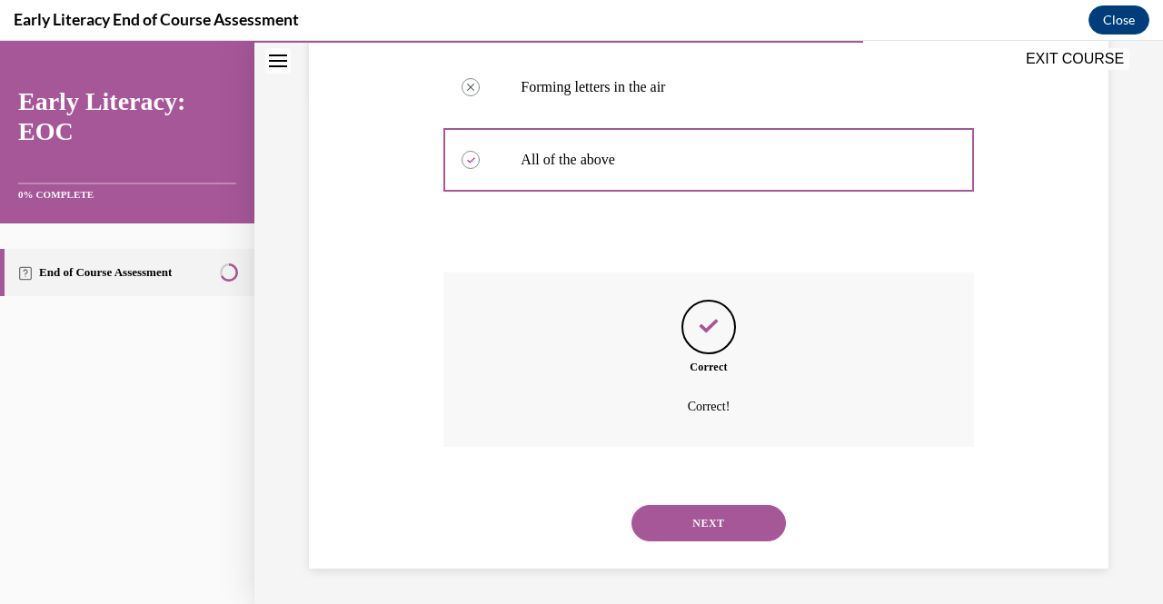
click at [720, 525] on button "NEXT" at bounding box center [709, 523] width 154 height 36
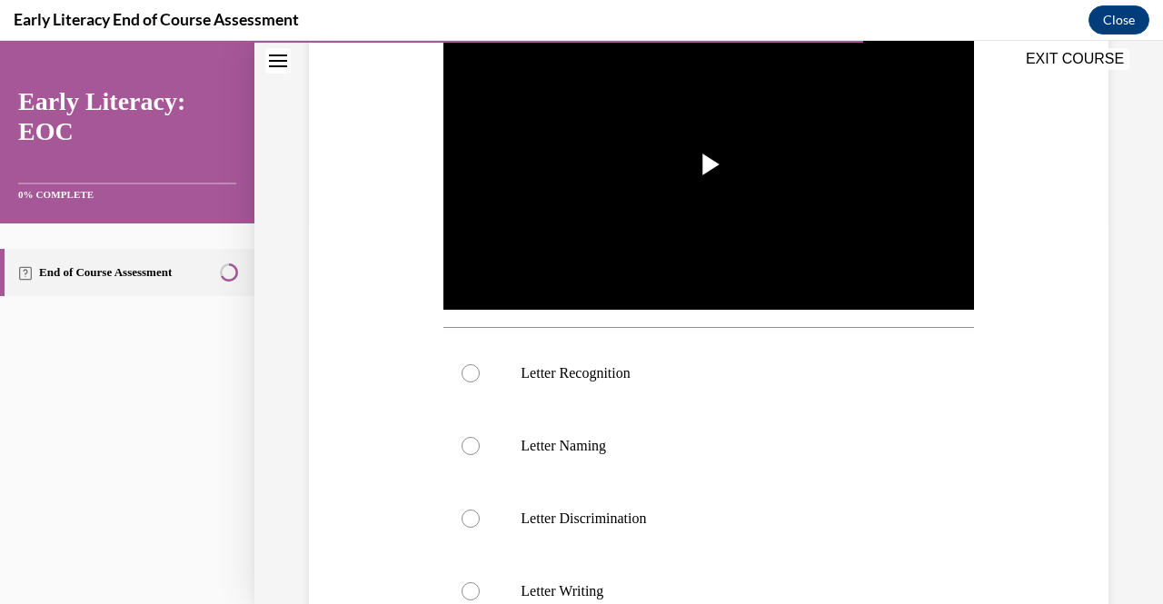
scroll to position [353, 0]
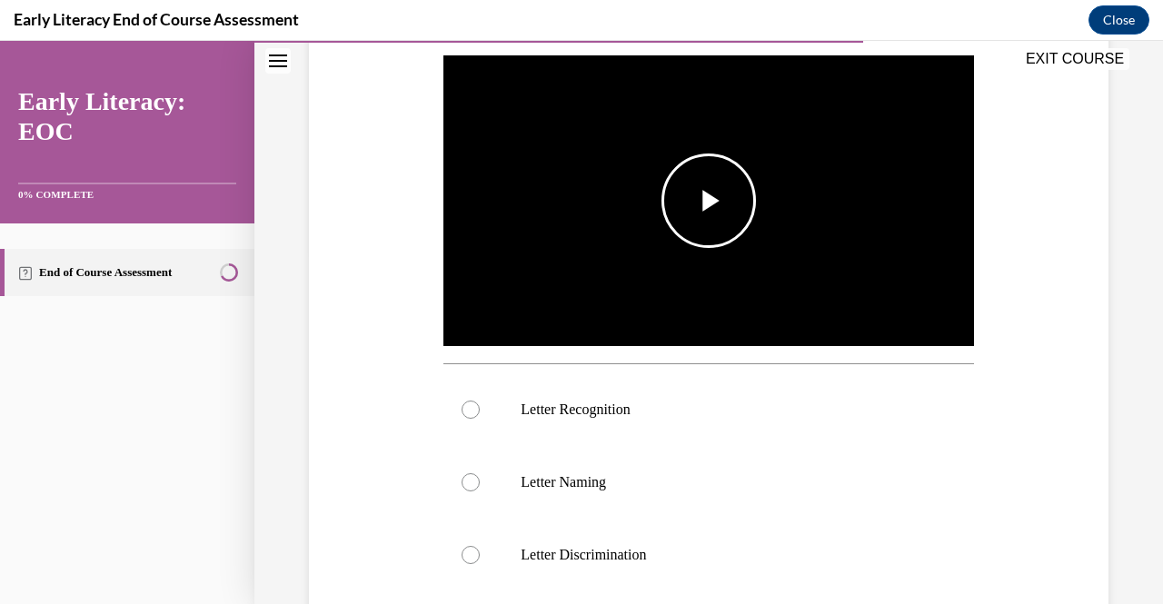
click at [709, 201] on span "Video player" at bounding box center [709, 201] width 0 height 0
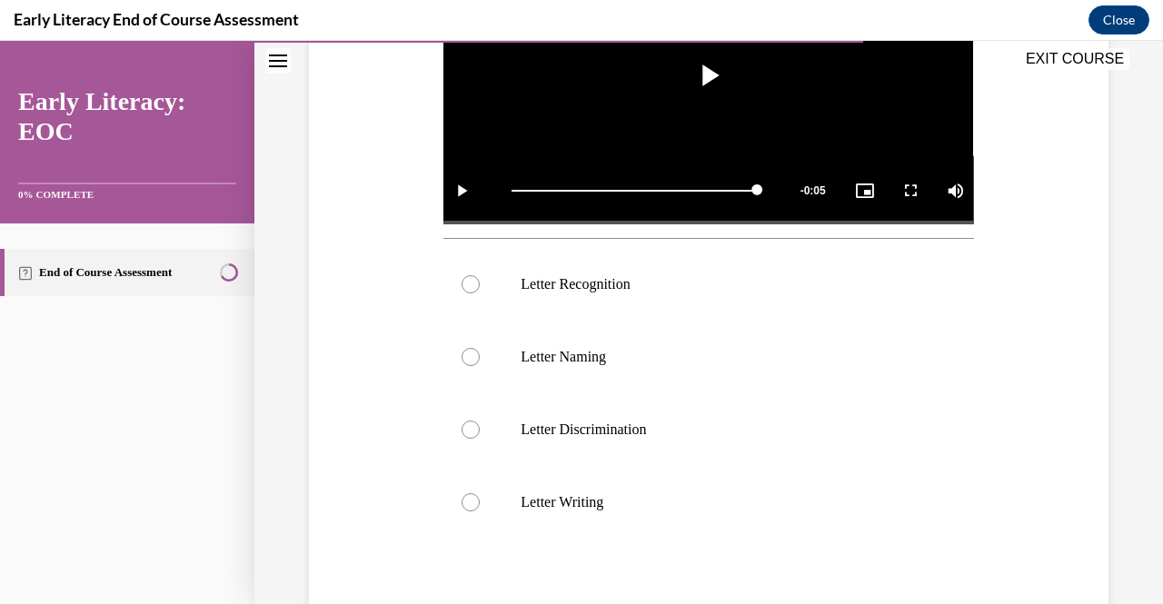
scroll to position [483, 0]
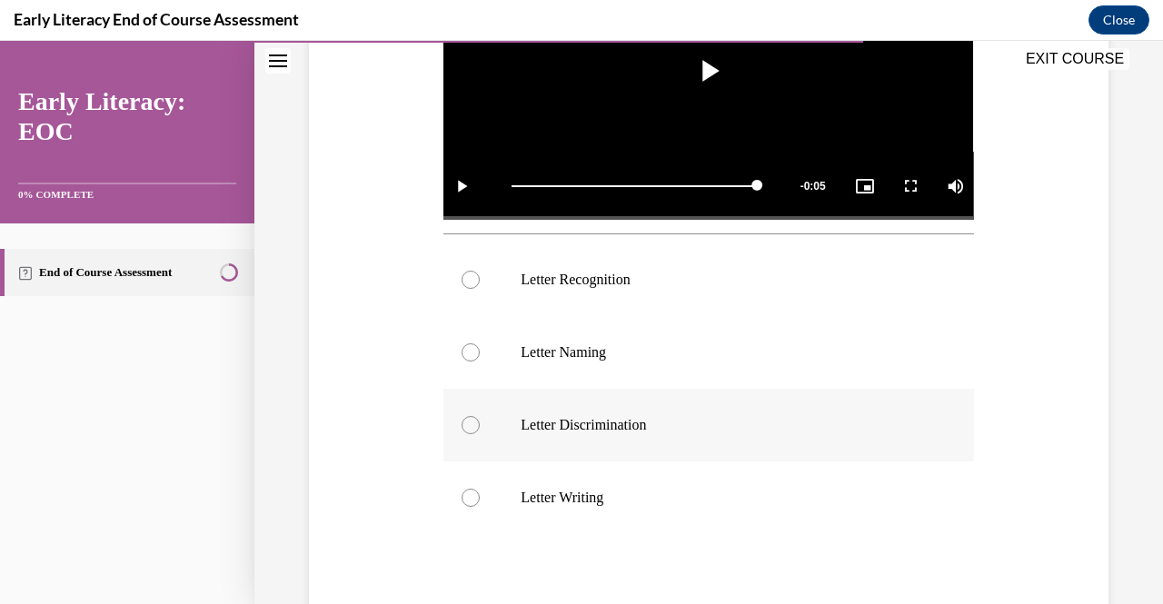
click at [468, 424] on div at bounding box center [471, 425] width 18 height 18
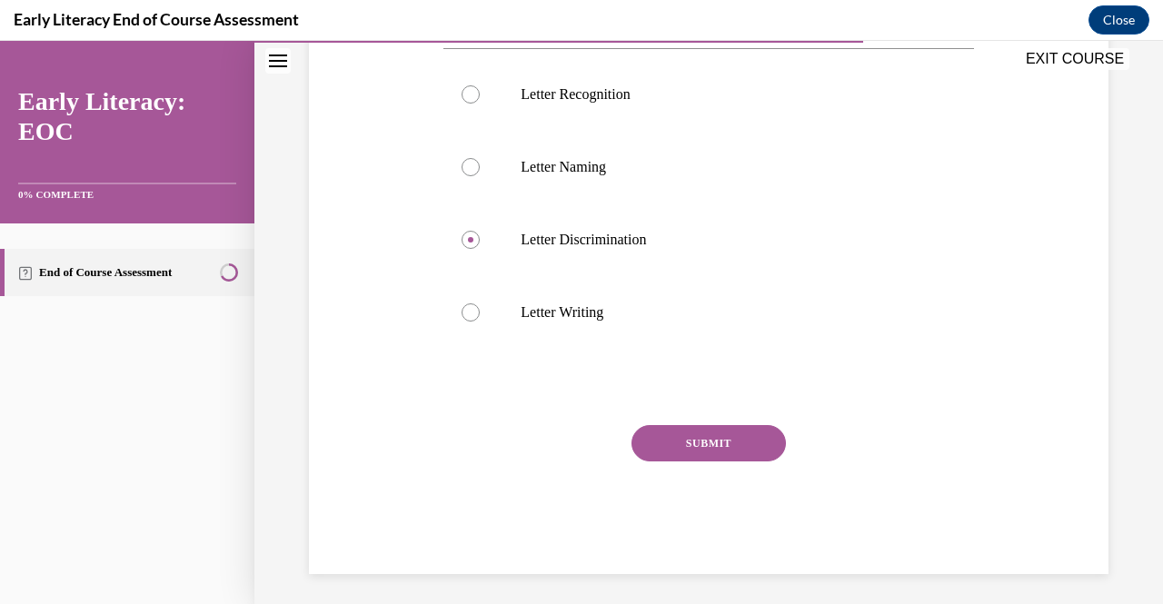
click at [701, 438] on button "SUBMIT" at bounding box center [709, 443] width 154 height 36
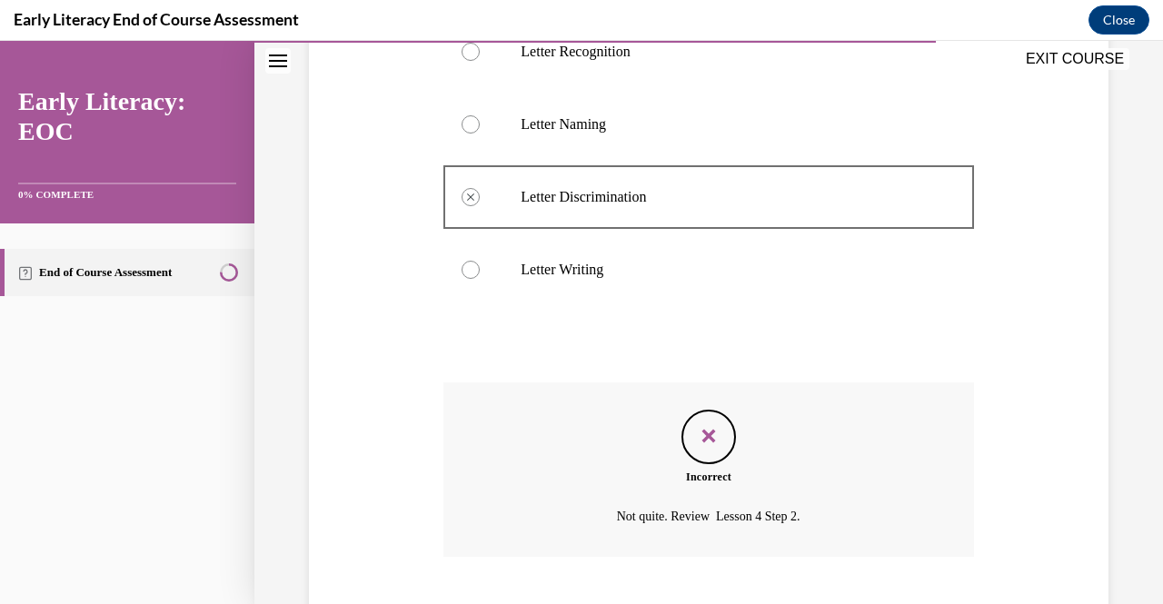
scroll to position [815, 0]
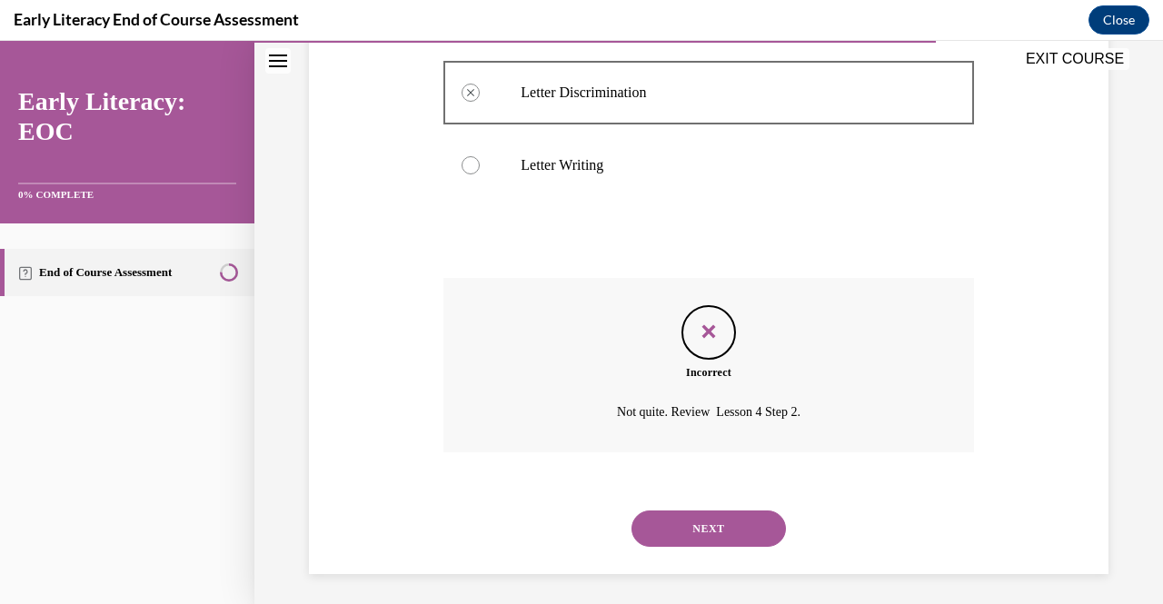
click at [733, 525] on button "NEXT" at bounding box center [709, 529] width 154 height 36
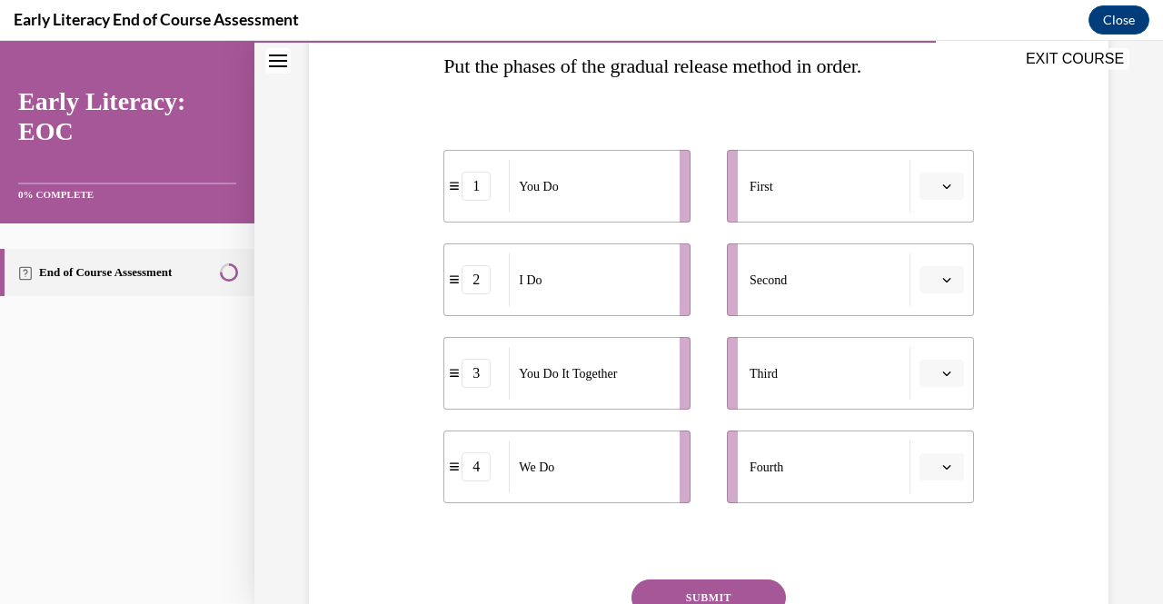
scroll to position [298, 0]
click at [942, 190] on icon "button" at bounding box center [946, 188] width 9 height 9
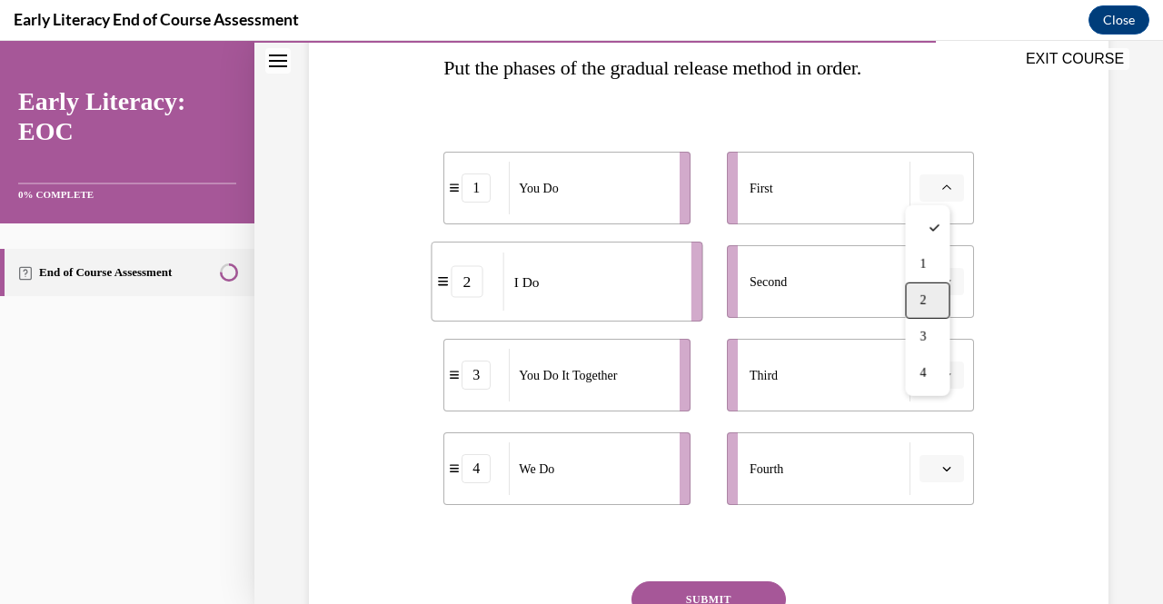
click at [929, 299] on div "2" at bounding box center [927, 301] width 45 height 36
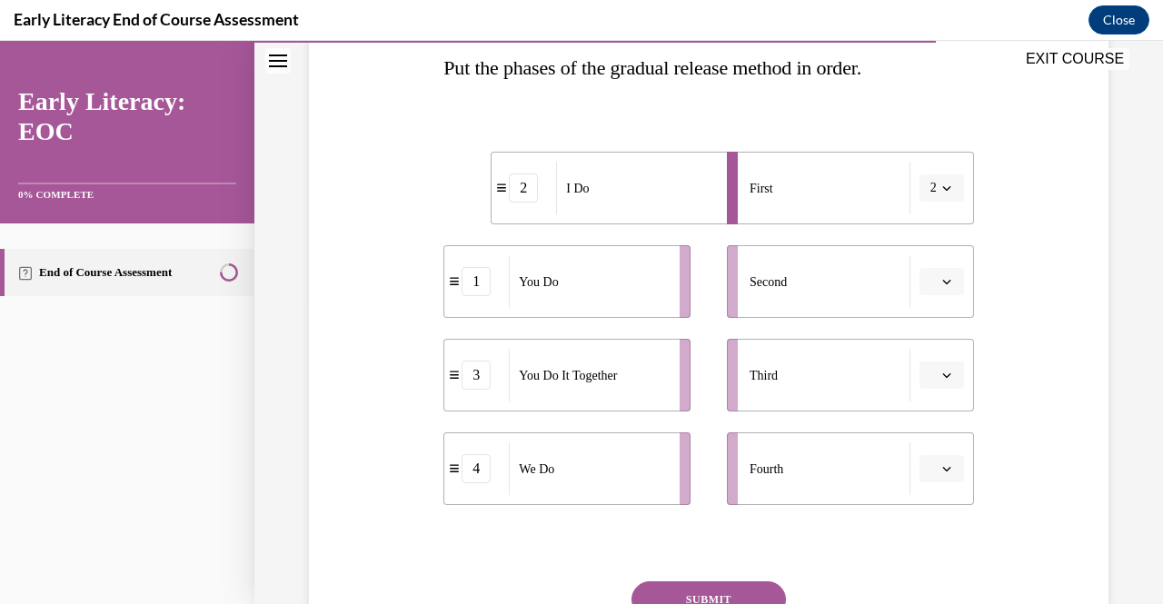
click at [941, 286] on span "button" at bounding box center [947, 281] width 13 height 13
click at [918, 475] on div "4" at bounding box center [927, 467] width 45 height 36
click at [941, 380] on span "button" at bounding box center [947, 375] width 13 height 13
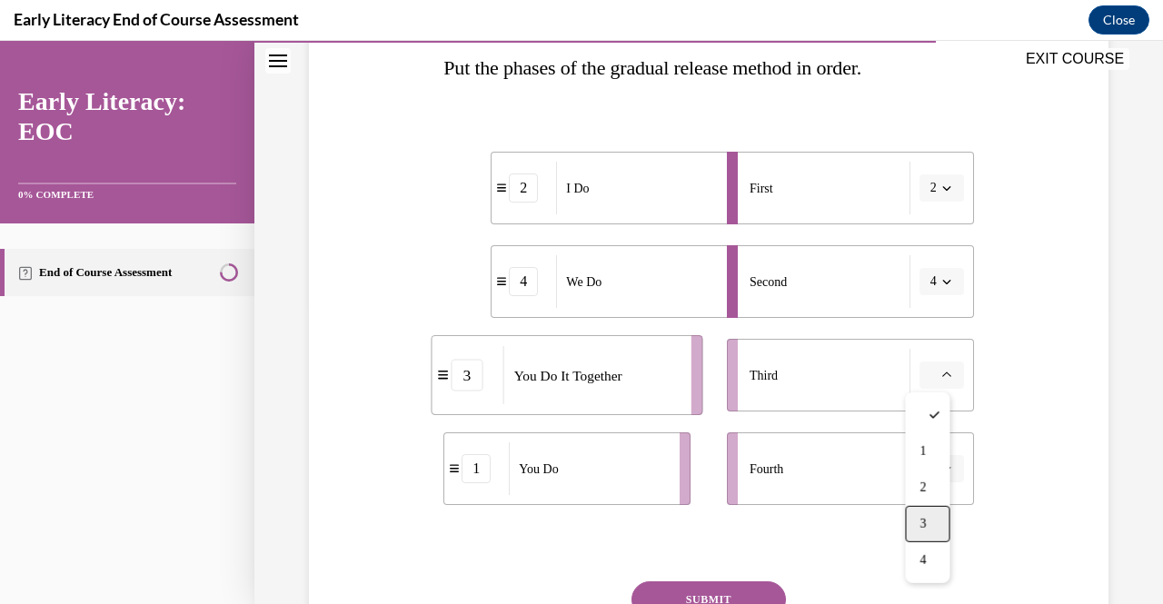
click at [926, 530] on span "3" at bounding box center [923, 524] width 6 height 15
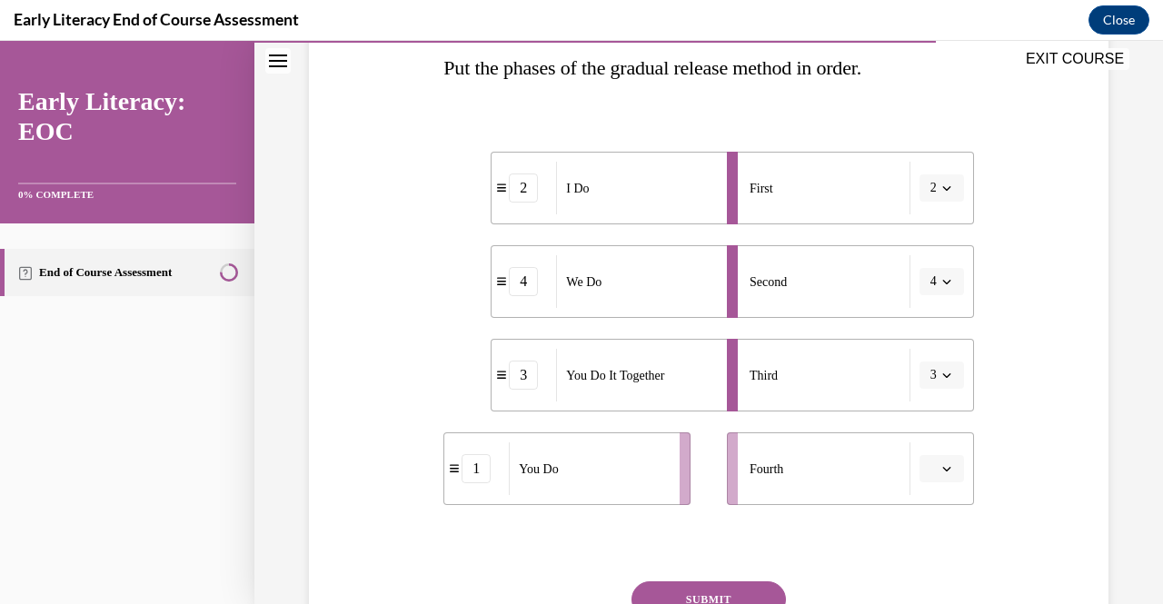
click at [941, 473] on span "button" at bounding box center [947, 469] width 13 height 13
click at [932, 432] on div "4" at bounding box center [927, 428] width 45 height 36
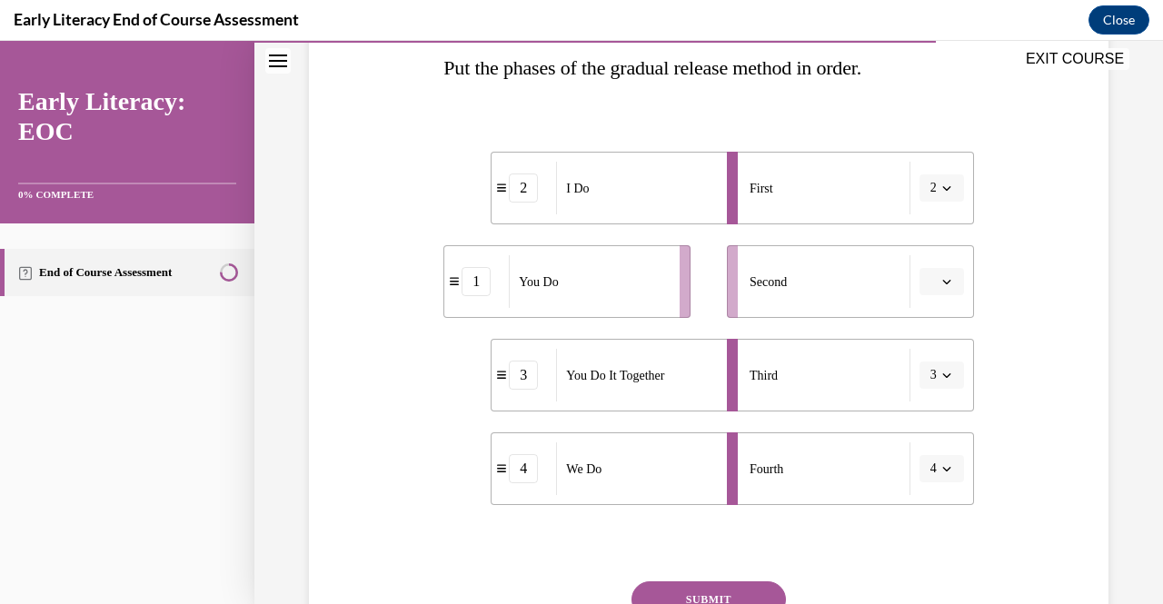
click at [942, 466] on icon "button" at bounding box center [946, 468] width 9 height 9
click at [916, 326] on div "1" at bounding box center [923, 319] width 45 height 36
click at [942, 284] on icon "button" at bounding box center [946, 281] width 9 height 9
click at [925, 477] on div "4" at bounding box center [927, 467] width 45 height 36
click at [722, 595] on button "SUBMIT" at bounding box center [709, 600] width 154 height 36
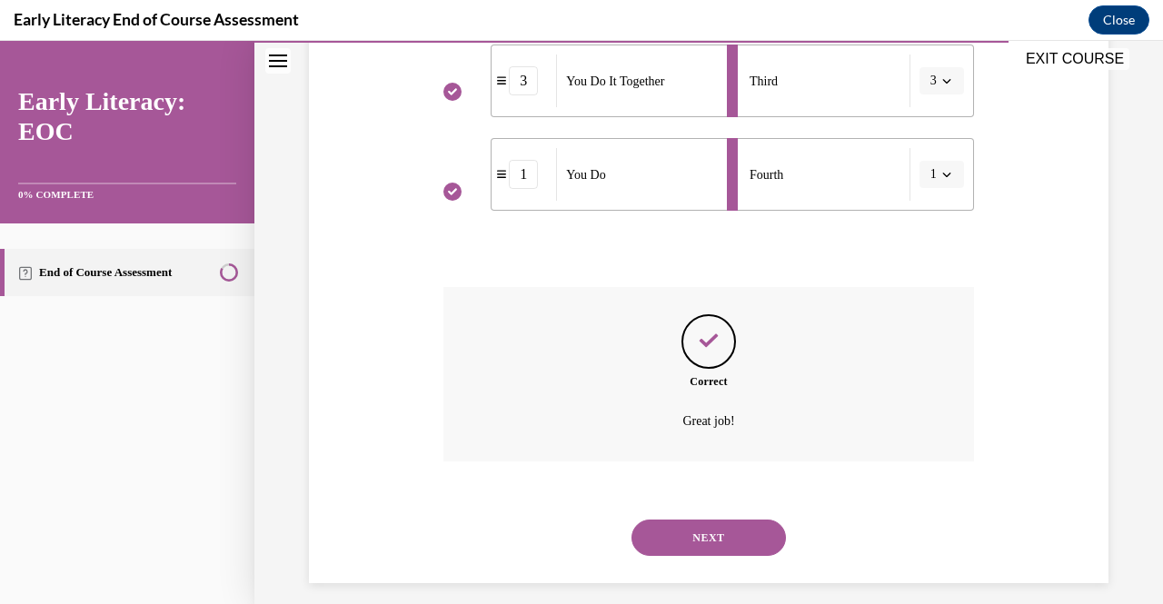
scroll to position [607, 0]
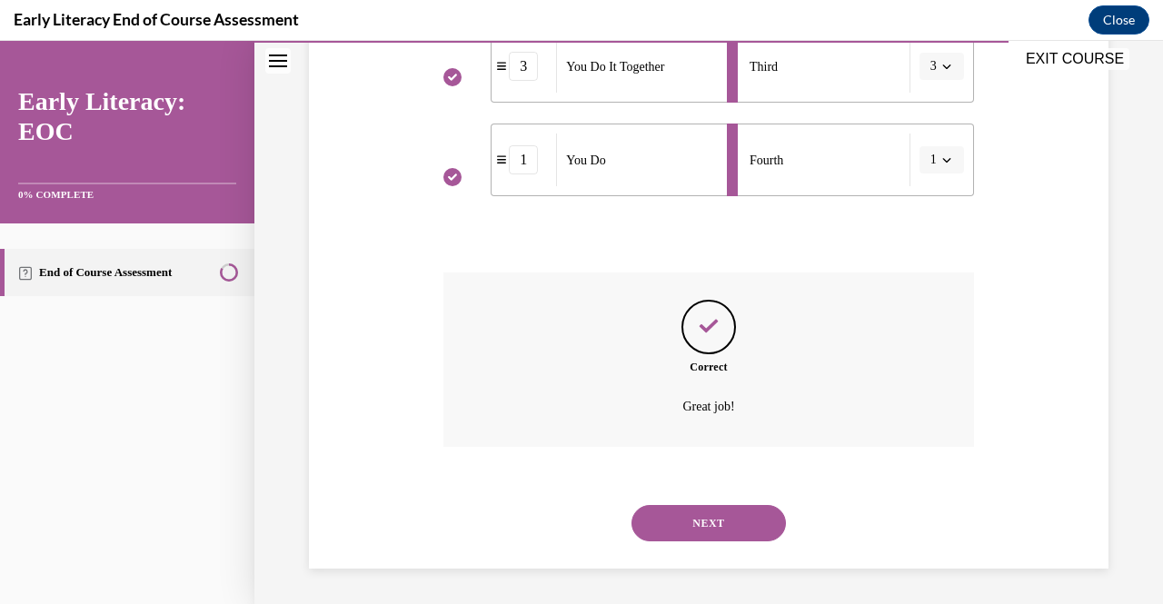
click at [736, 519] on button "NEXT" at bounding box center [709, 523] width 154 height 36
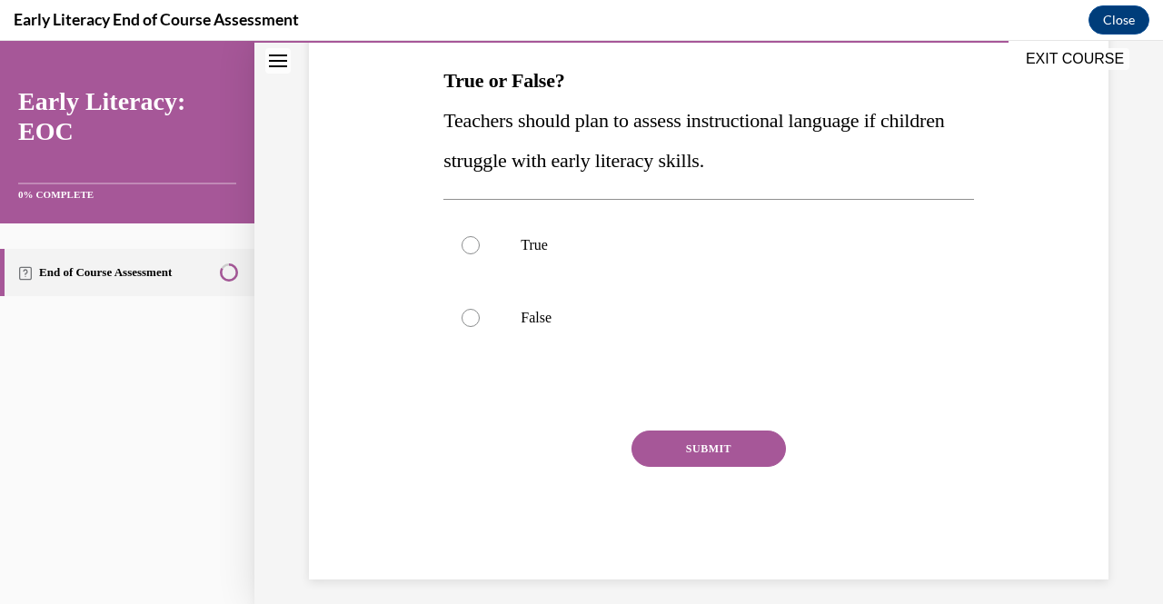
scroll to position [296, 0]
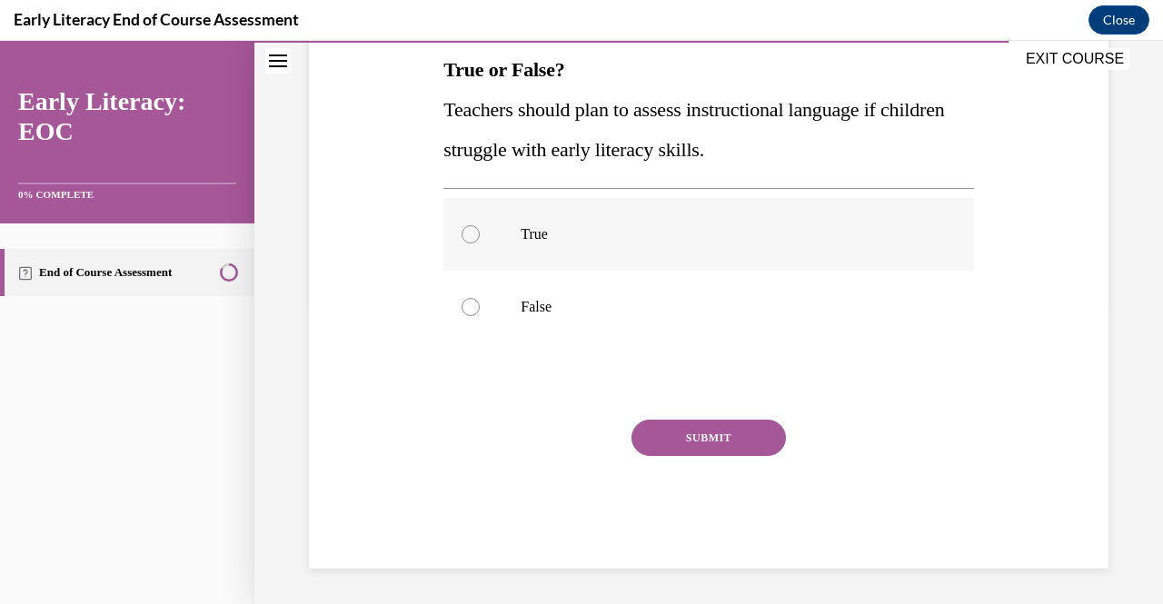
click at [468, 235] on div at bounding box center [471, 234] width 18 height 18
click at [706, 434] on button "SUBMIT" at bounding box center [709, 438] width 154 height 36
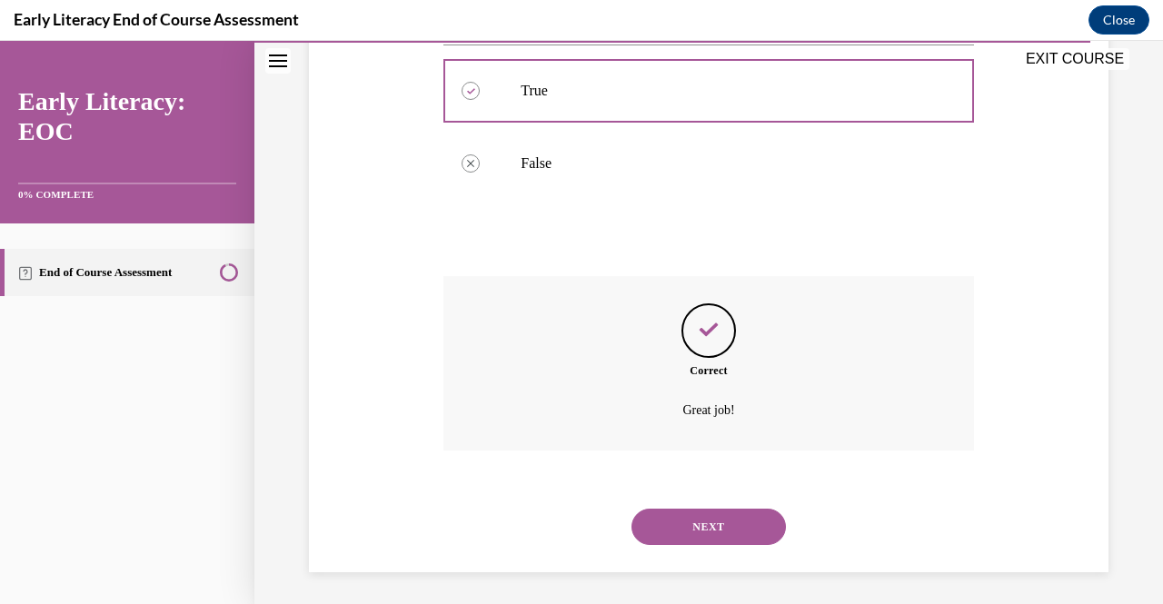
scroll to position [443, 0]
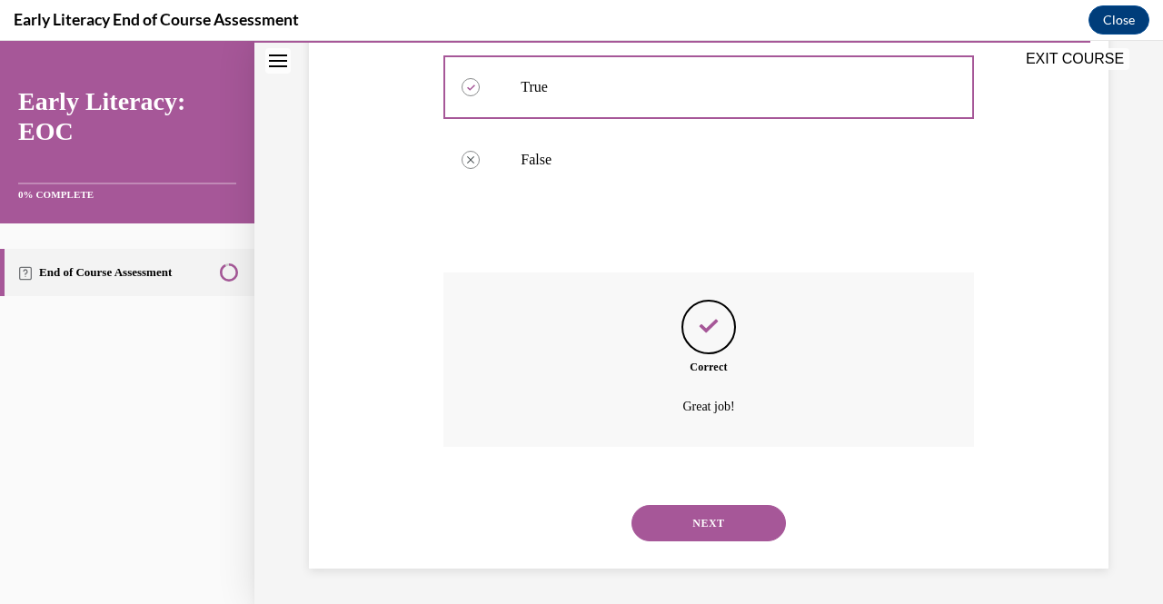
click at [738, 520] on button "NEXT" at bounding box center [709, 523] width 154 height 36
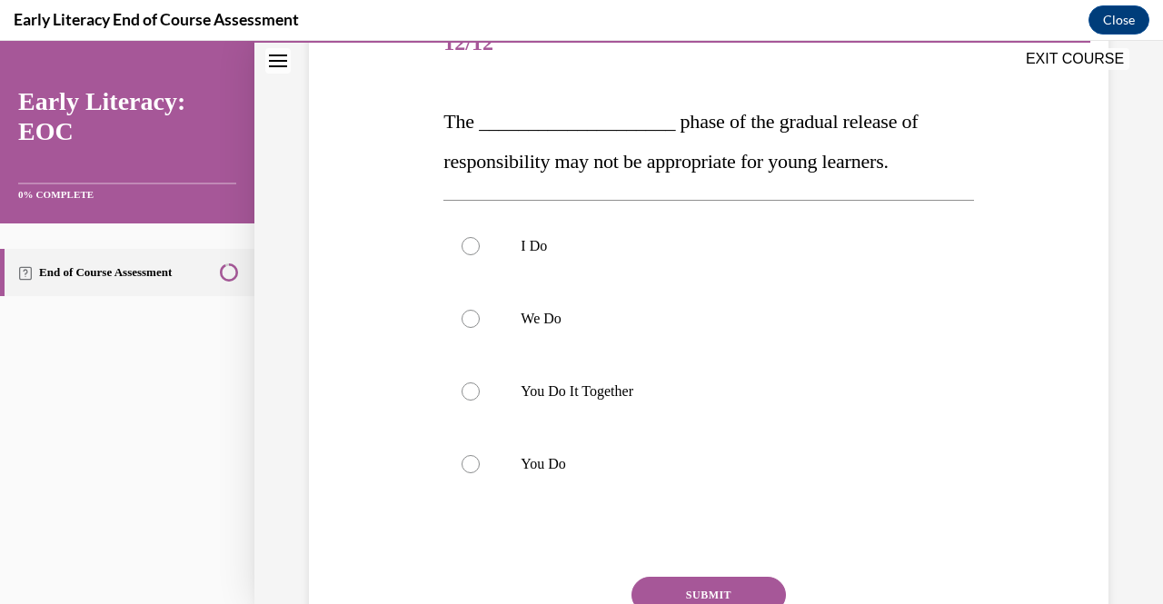
scroll to position [244, 0]
click at [471, 464] on div at bounding box center [471, 465] width 18 height 18
click at [707, 588] on button "SUBMIT" at bounding box center [709, 596] width 154 height 36
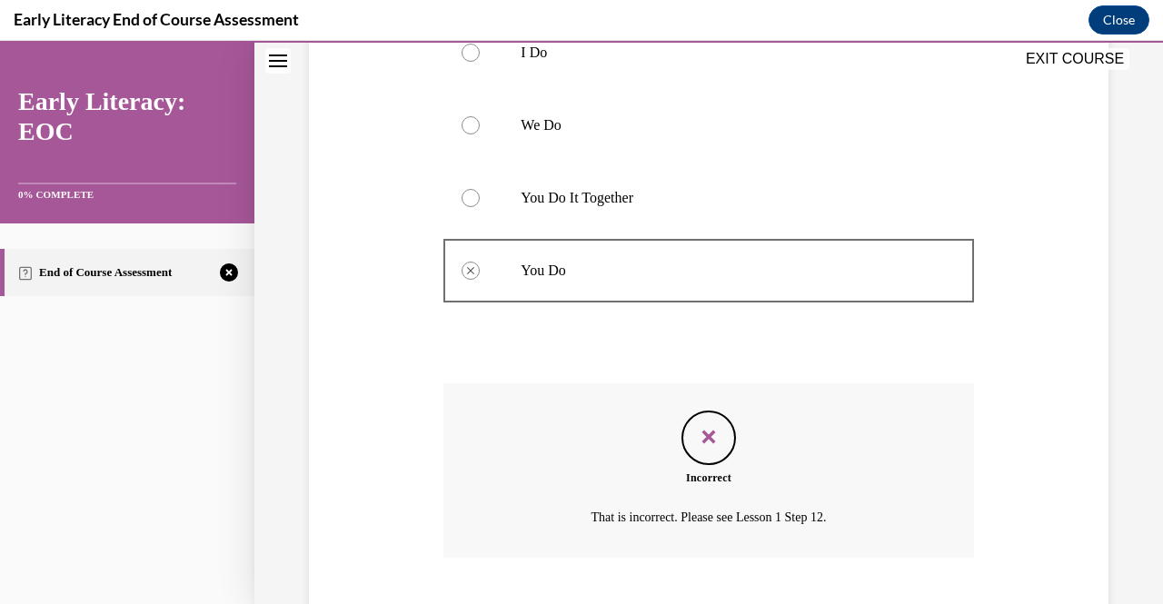
scroll to position [549, 0]
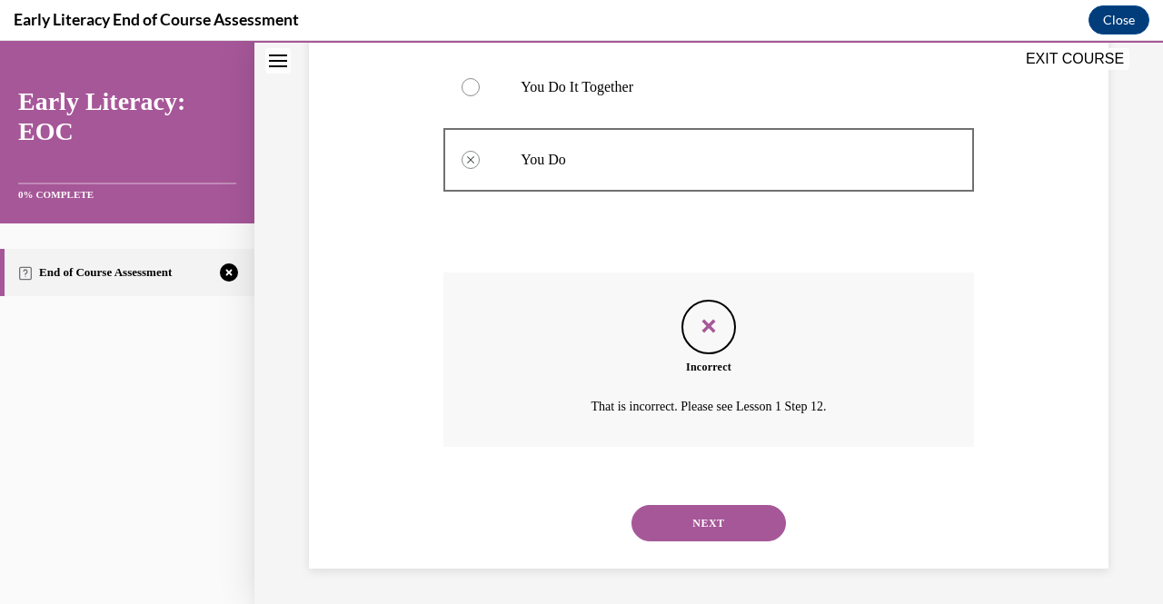
click at [727, 521] on button "NEXT" at bounding box center [709, 523] width 154 height 36
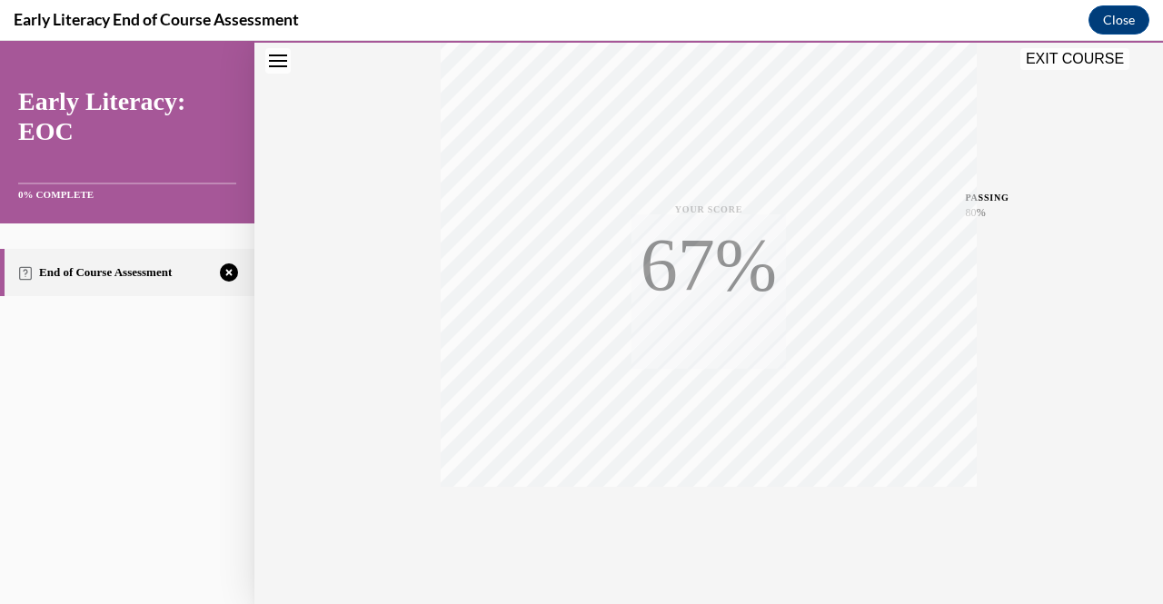
scroll to position [367, 0]
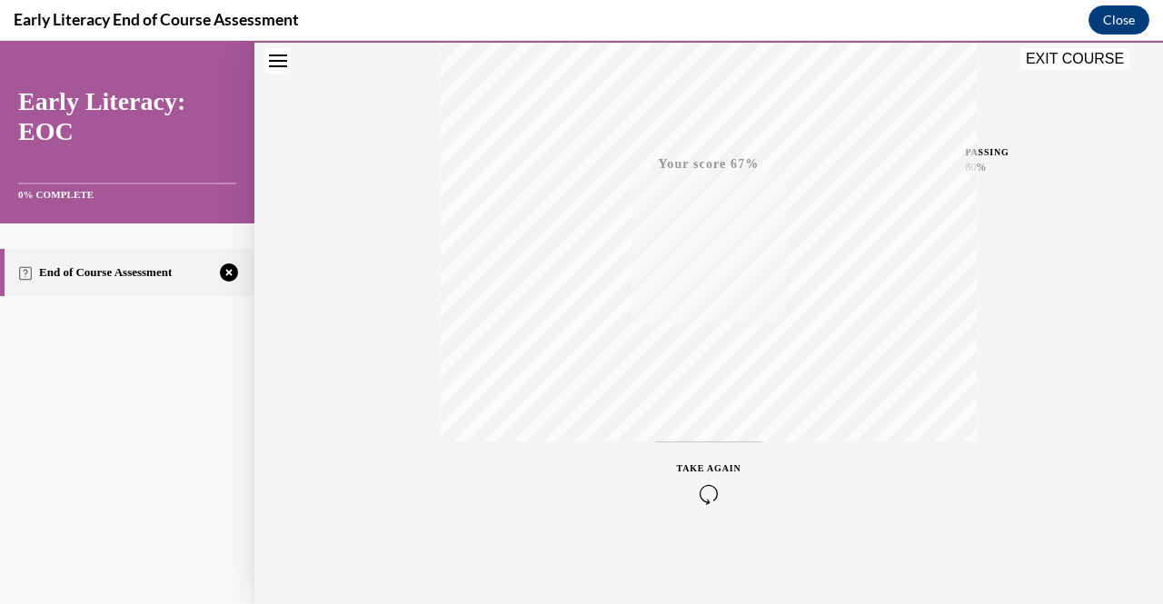
click at [701, 480] on div "TAKE AGAIN" at bounding box center [709, 483] width 65 height 43
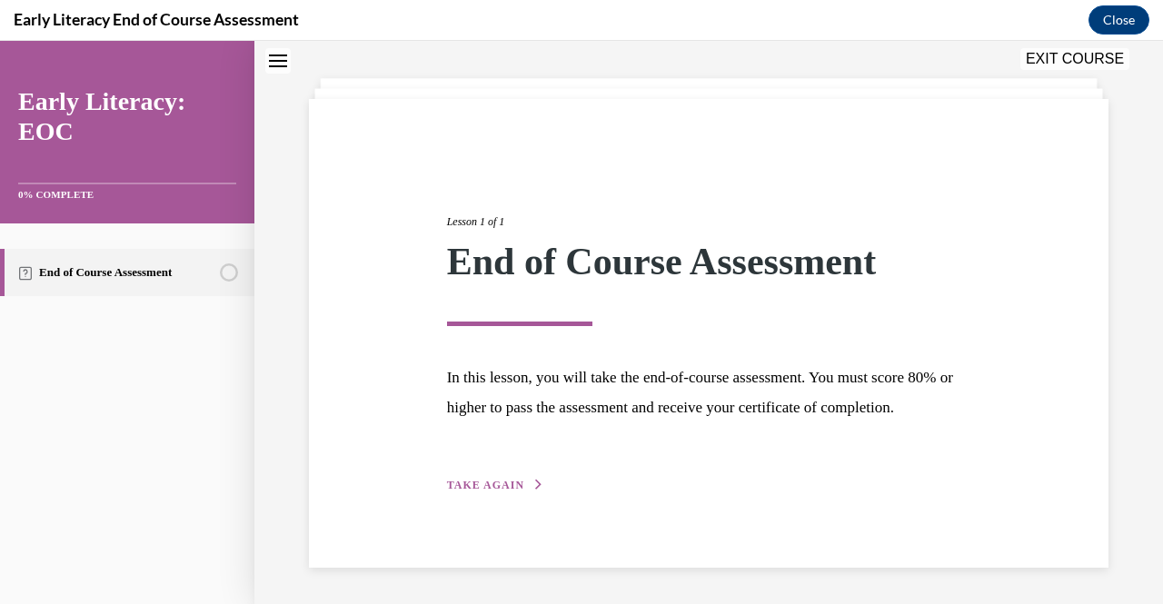
scroll to position [109, 0]
click at [494, 487] on span "TAKE AGAIN" at bounding box center [485, 485] width 77 height 13
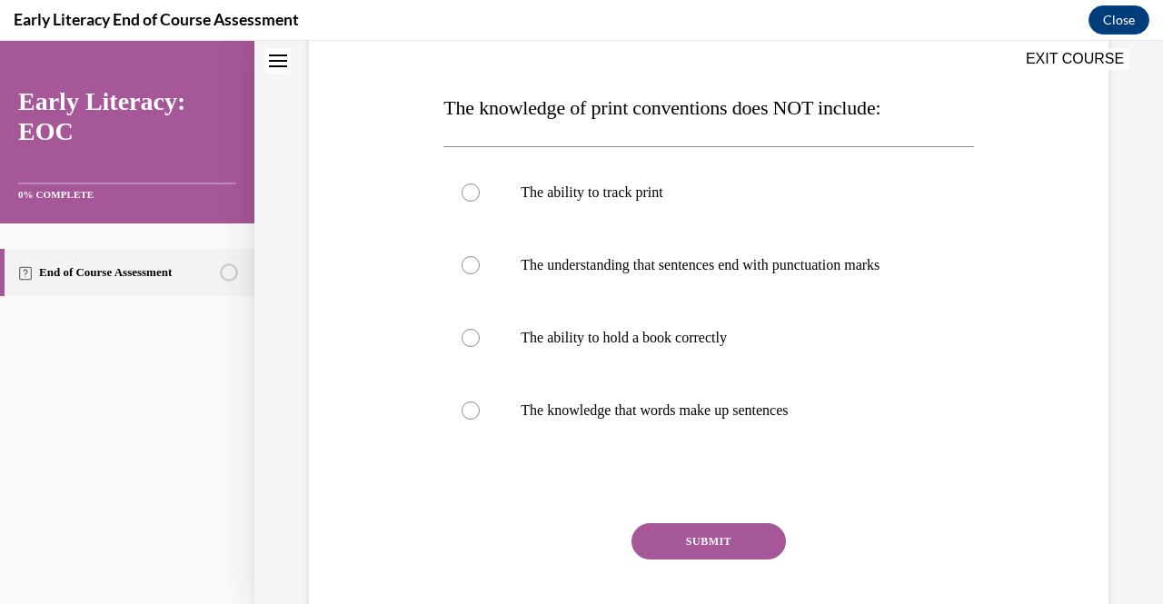
scroll to position [258, 0]
click at [470, 333] on div at bounding box center [471, 338] width 18 height 18
click at [696, 541] on button "SUBMIT" at bounding box center [709, 541] width 154 height 36
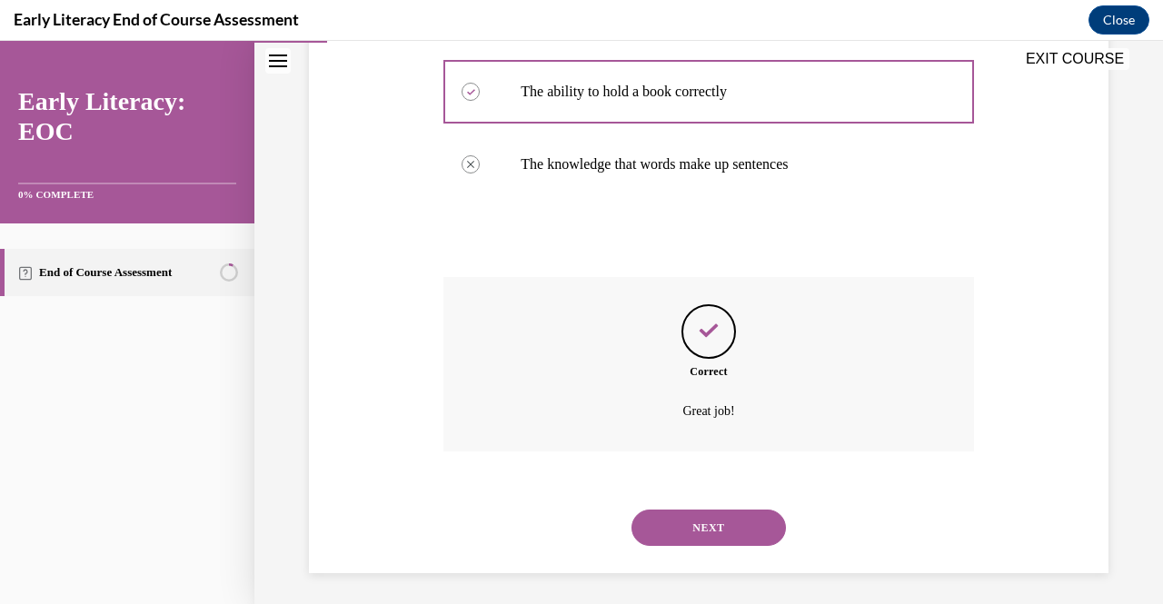
scroll to position [509, 0]
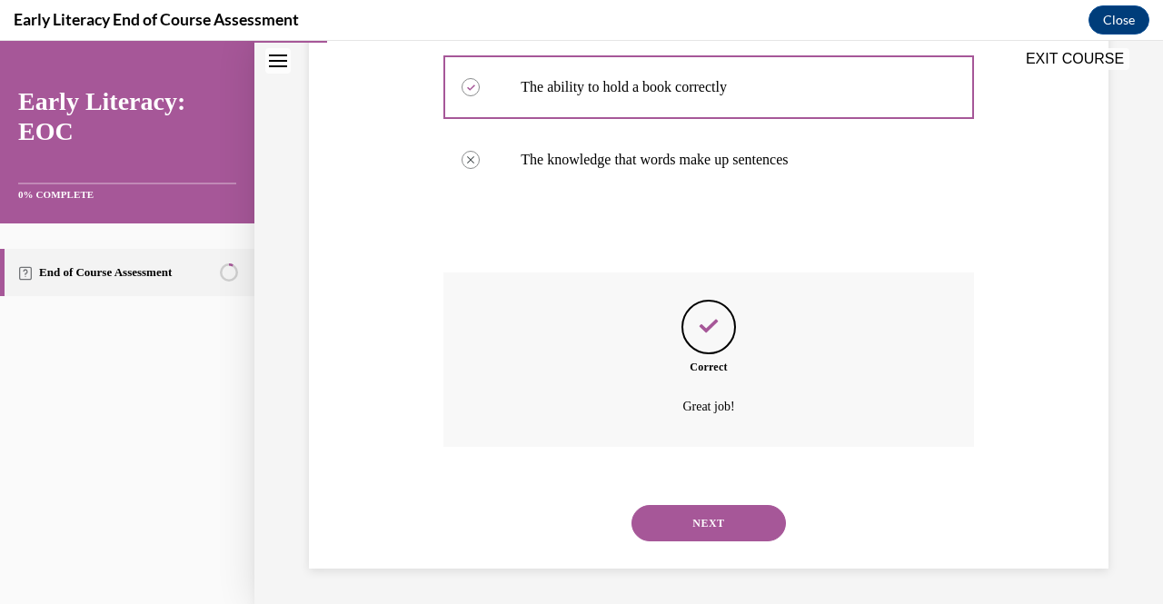
click at [698, 531] on button "NEXT" at bounding box center [709, 523] width 154 height 36
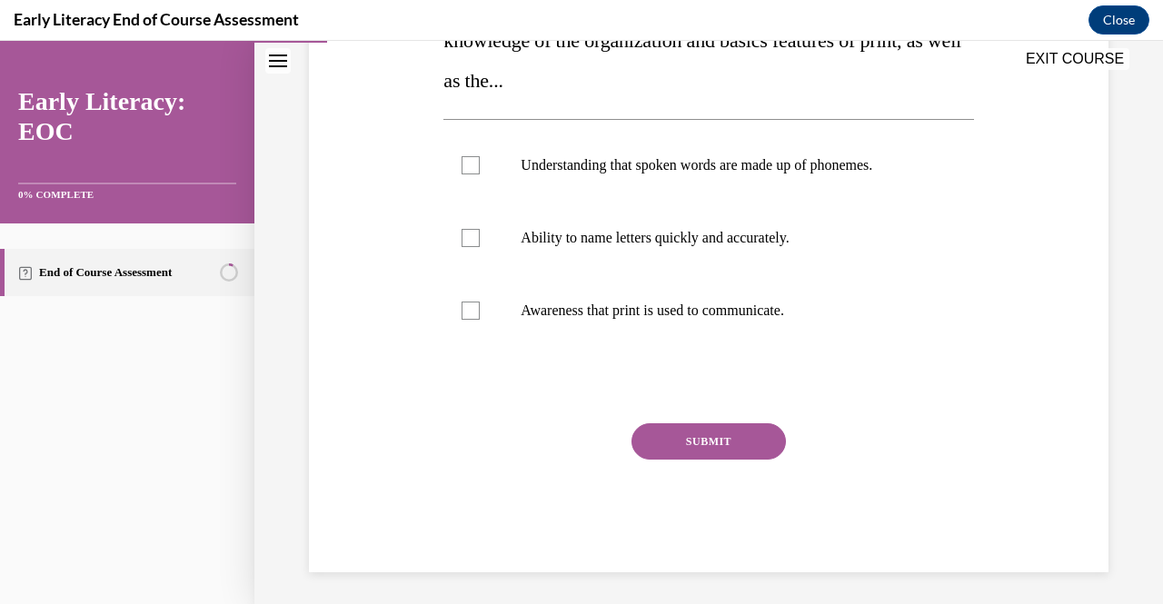
scroll to position [369, 0]
